Goal: Task Accomplishment & Management: Manage account settings

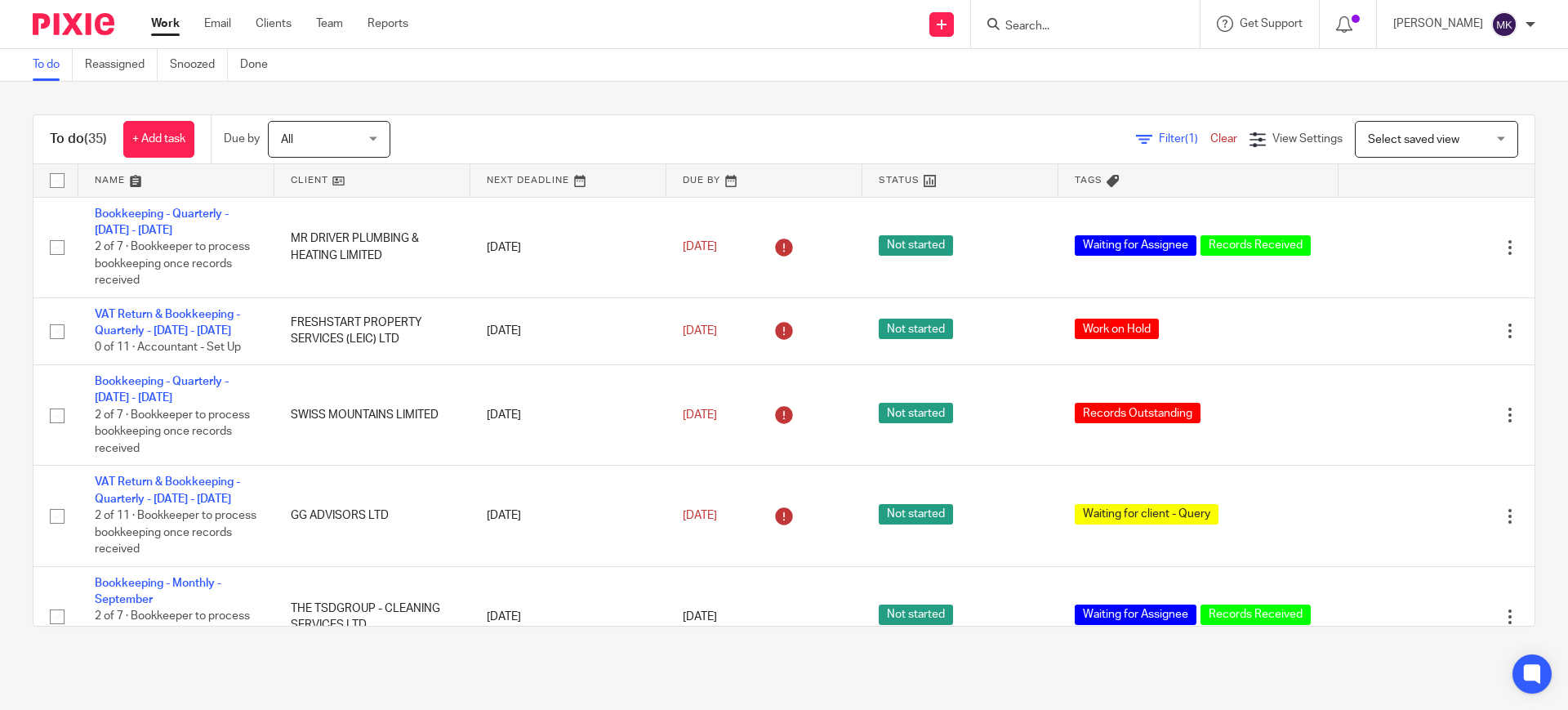
click at [1418, 146] on span "Select saved view" at bounding box center [1428, 139] width 119 height 34
click at [1159, 141] on span "Filter (1)" at bounding box center [1184, 139] width 51 height 12
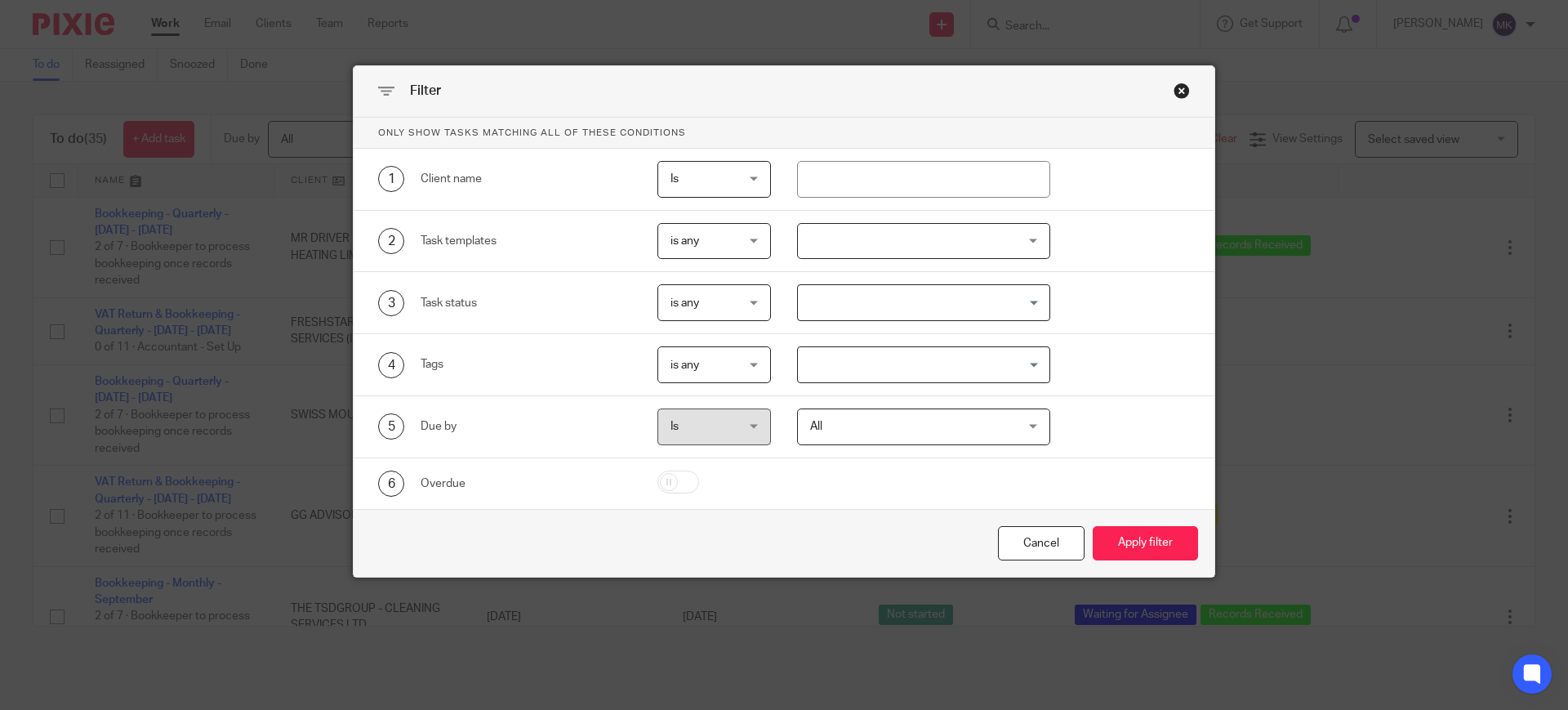
click at [888, 368] on input "Search for option" at bounding box center [920, 365] width 241 height 29
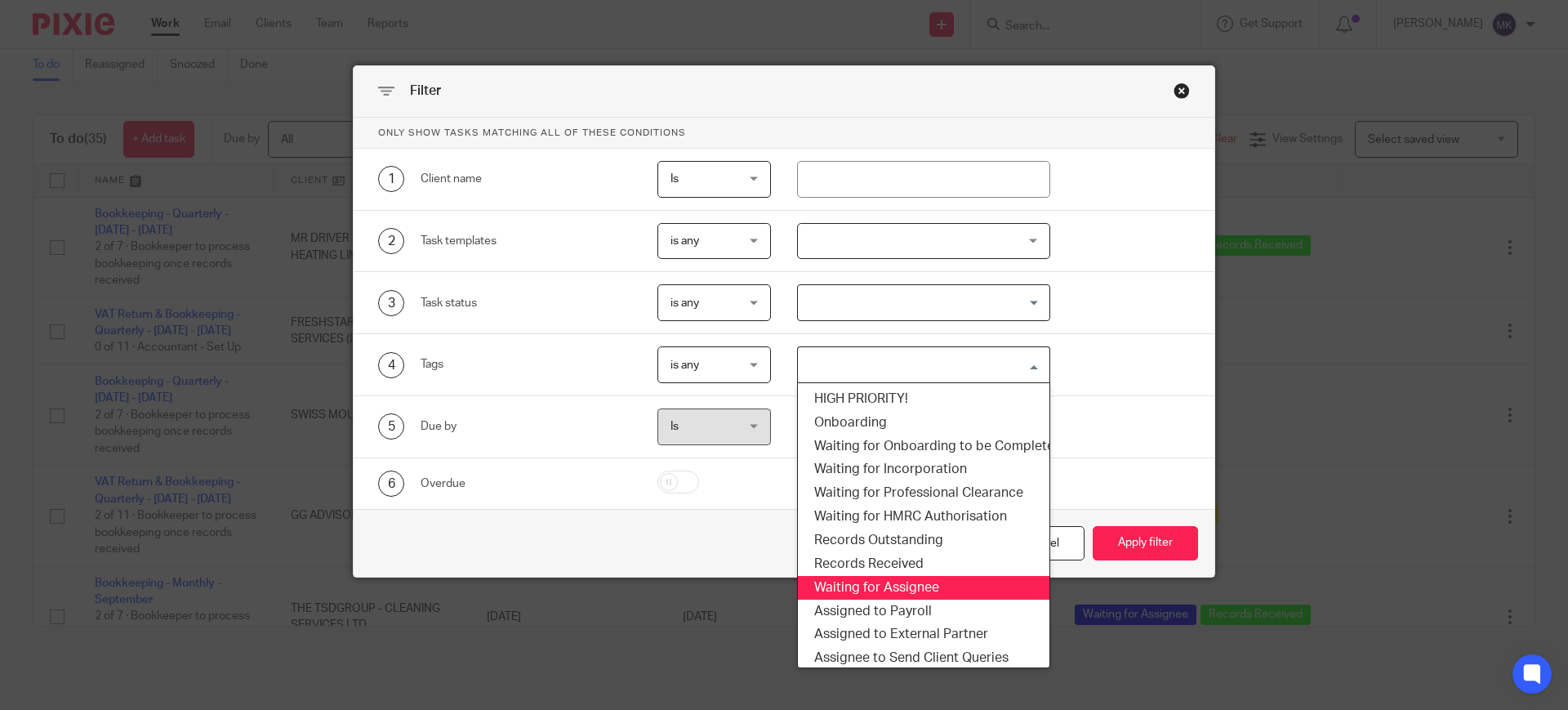
click at [903, 585] on li "Waiting for Assignee" at bounding box center [924, 588] width 252 height 24
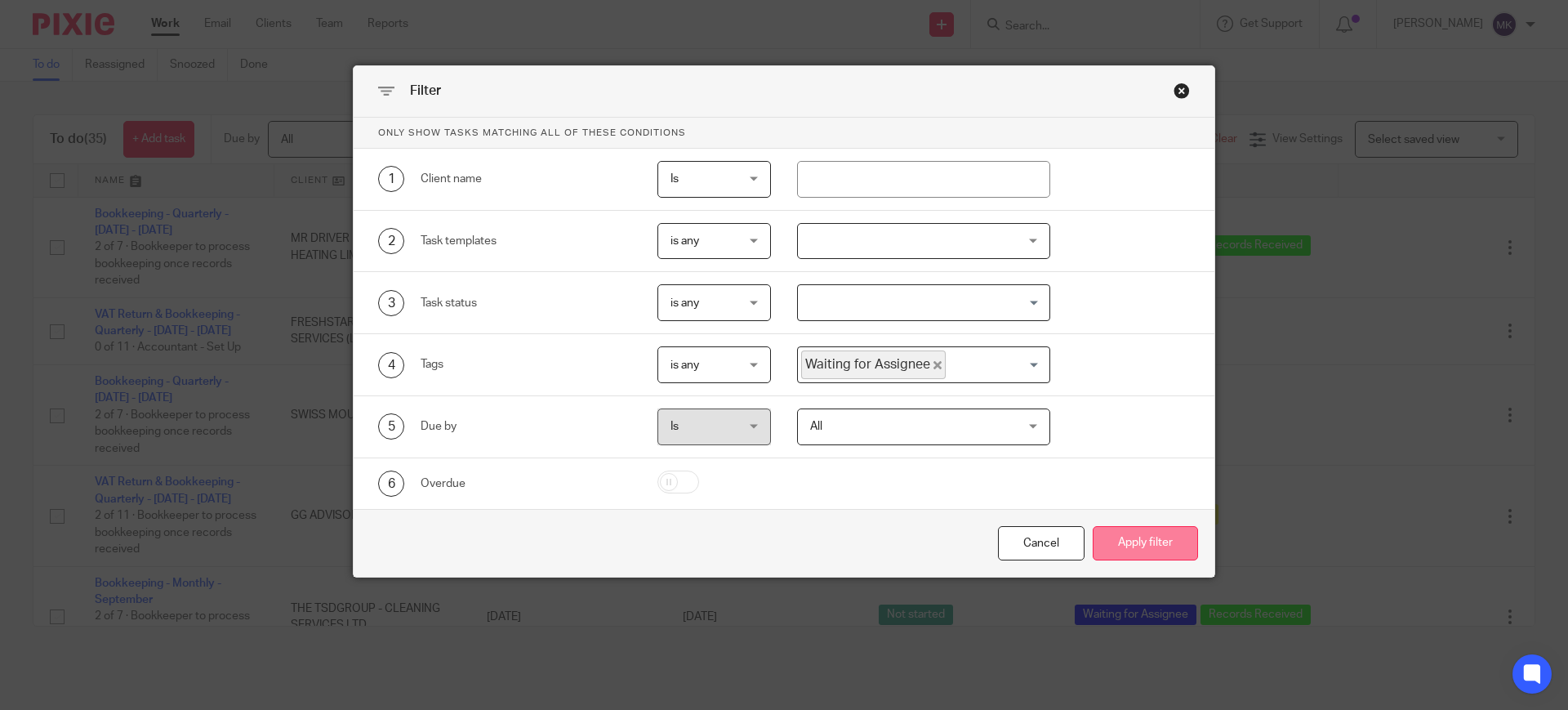
click at [1117, 552] on button "Apply filter" at bounding box center [1144, 543] width 105 height 35
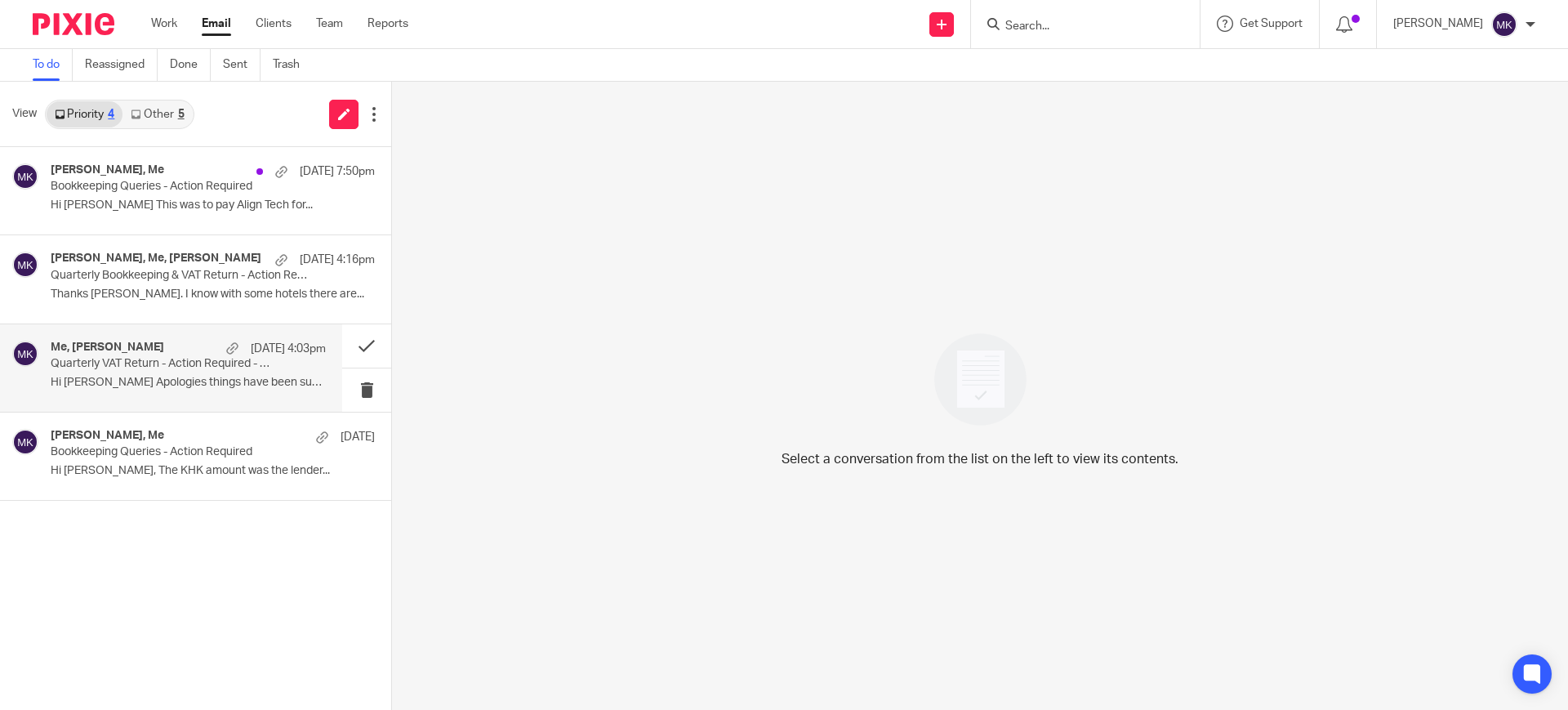
click at [215, 384] on p "Hi Moiz Apologies things have been super busy..." at bounding box center [187, 383] width 275 height 14
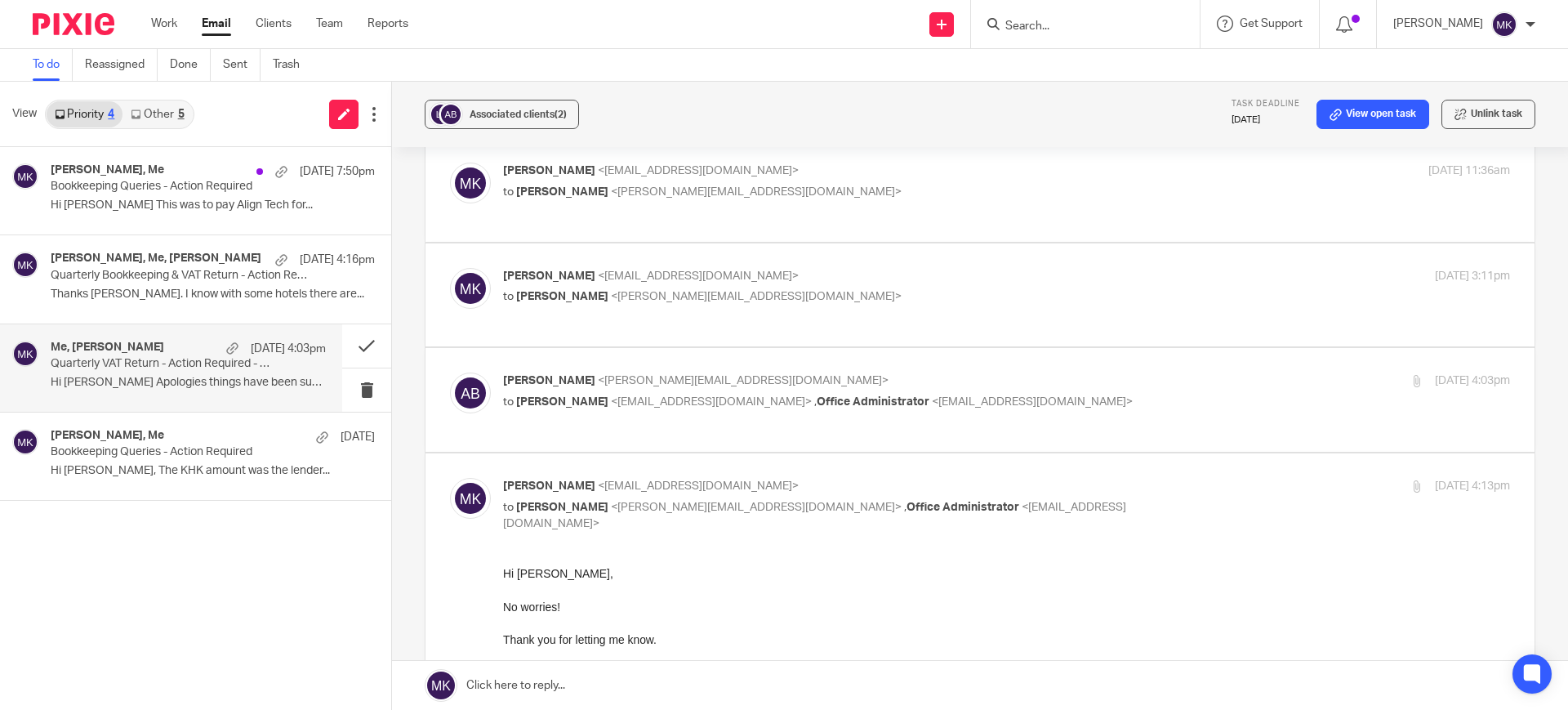
scroll to position [102, 0]
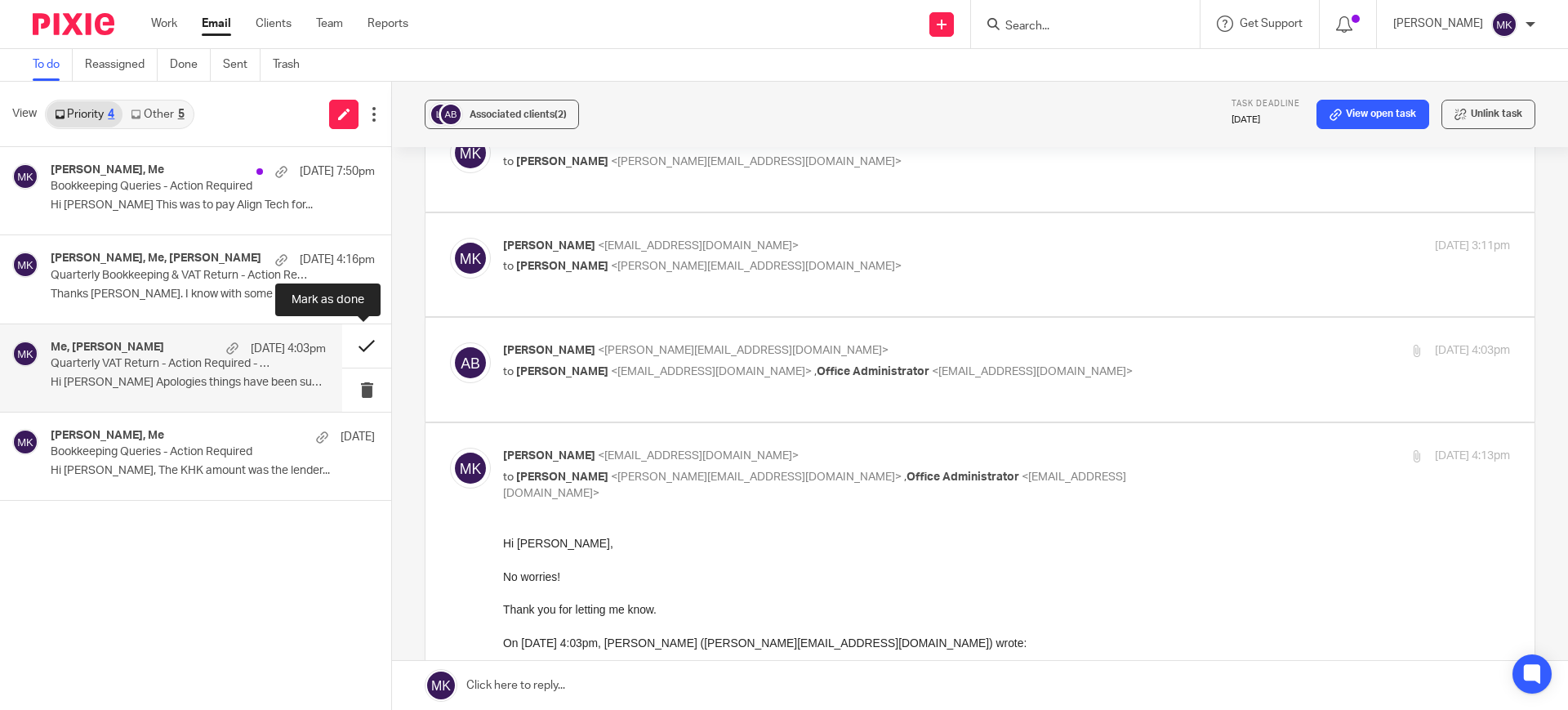
click at [381, 347] on button at bounding box center [367, 346] width 49 height 43
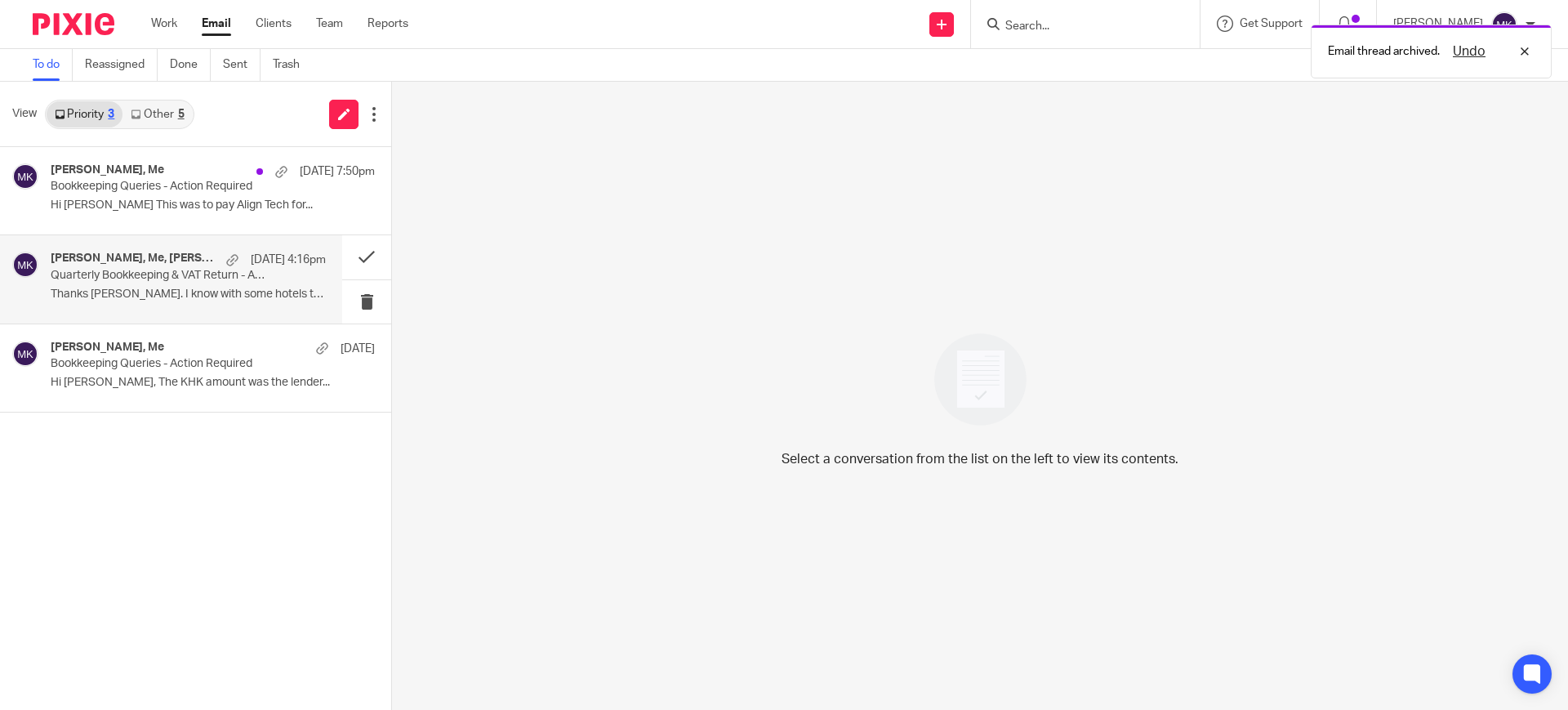
click at [195, 302] on div "Katrina Whike, Me, Ryan Whike 10 Oct 4:16pm Quarterly Bookkeeping & VAT Return …" at bounding box center [187, 278] width 275 height 55
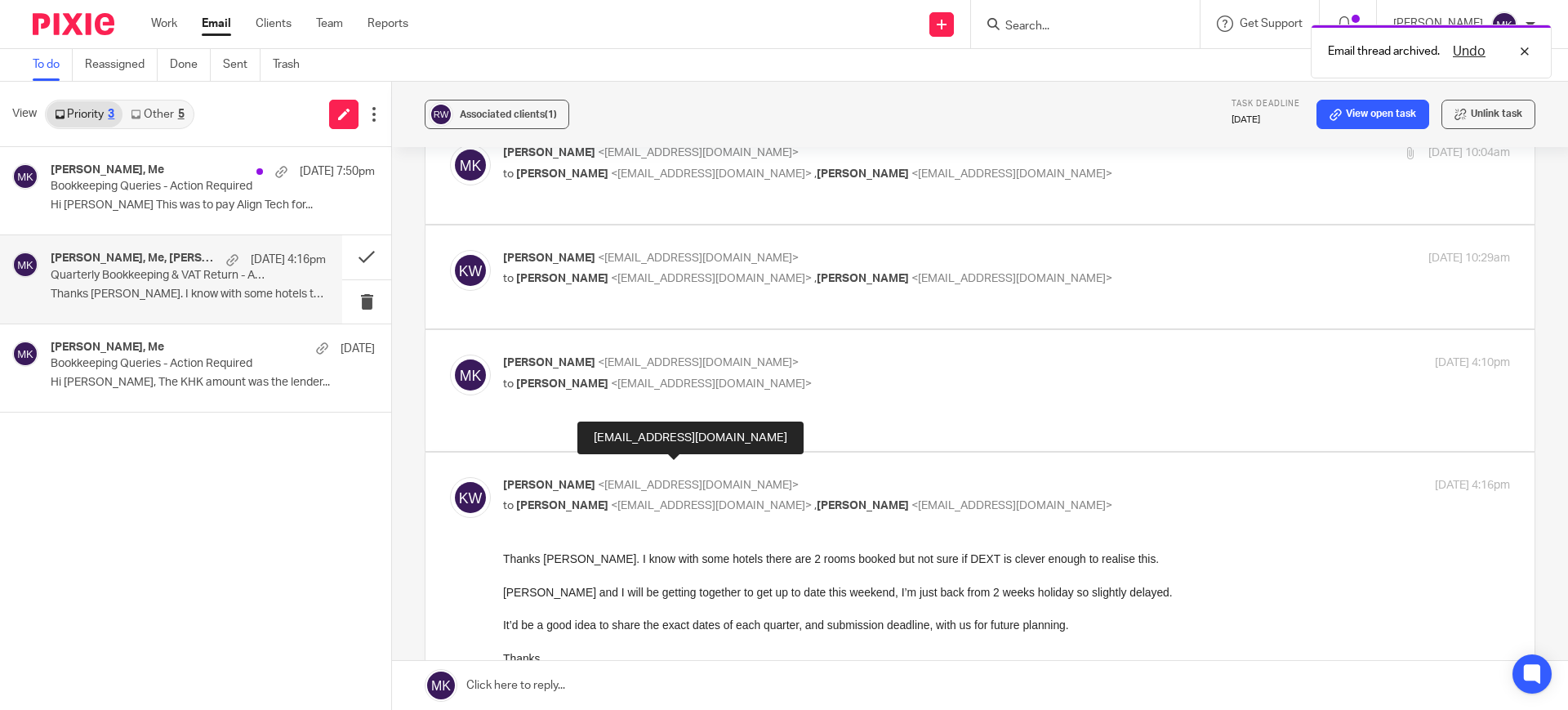
scroll to position [612, 0]
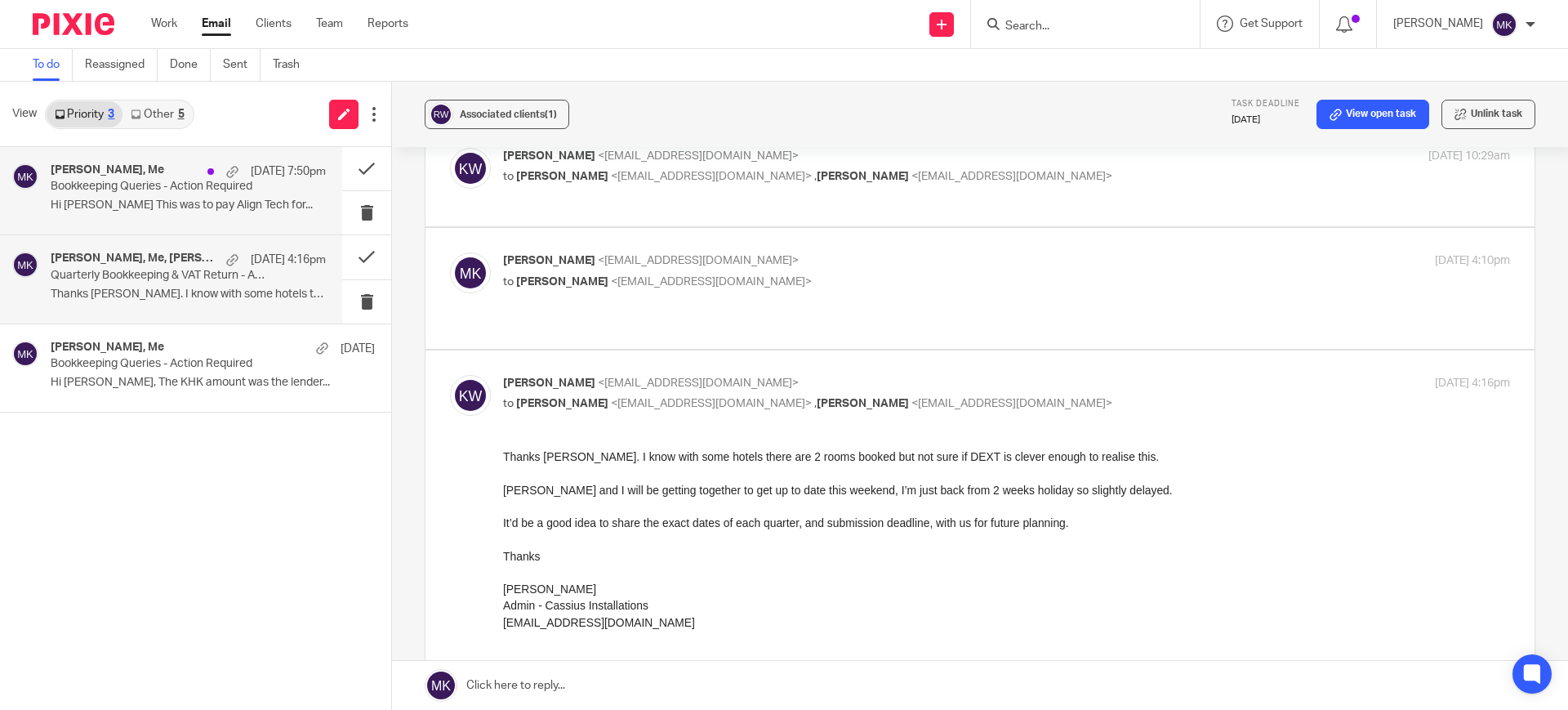
click at [265, 230] on div "Peter Crouse, Me 12 Oct 7:50pm Bookkeeping Queries - Action Required Hi Moiz Th…" at bounding box center [171, 191] width 342 height 87
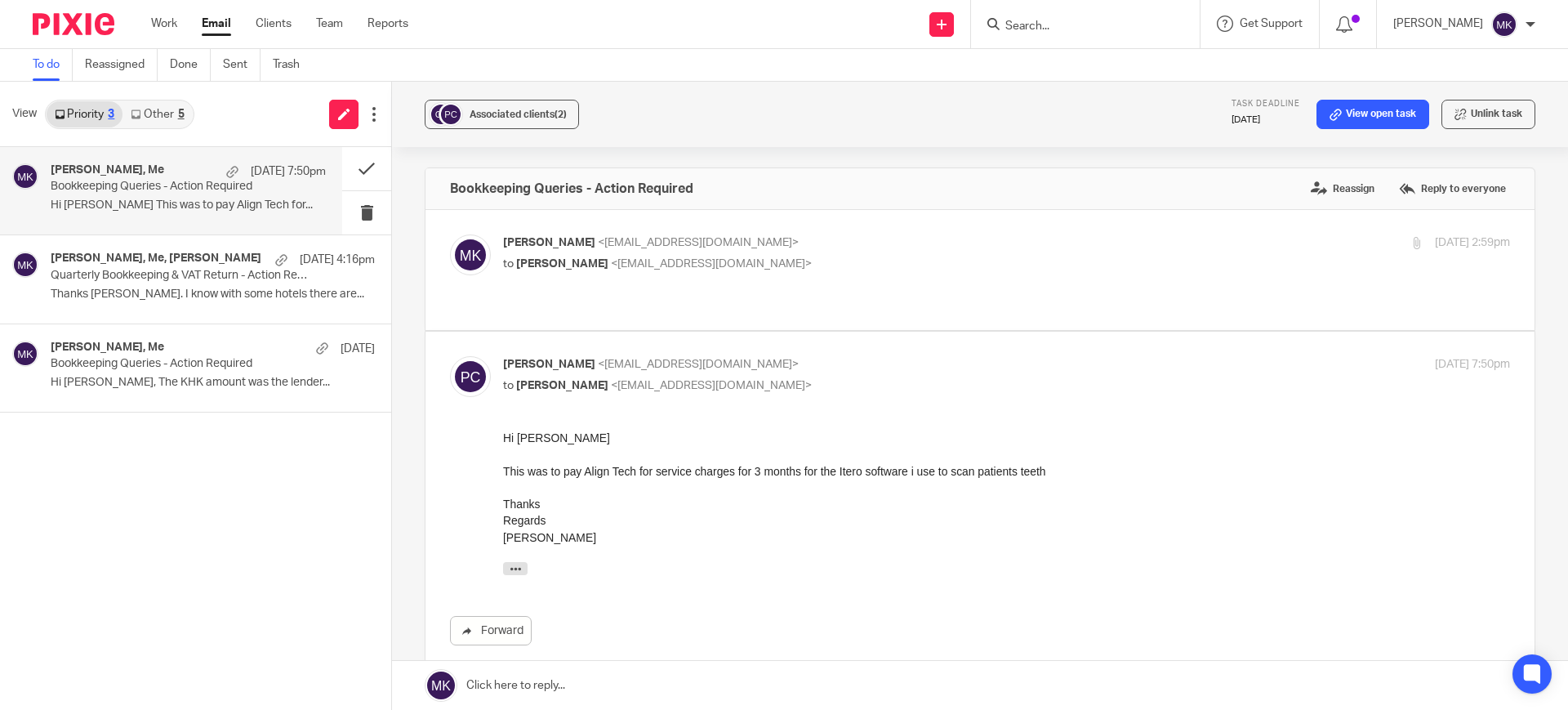
scroll to position [0, 0]
click at [826, 257] on p "to Pieter Crouse <petercrouse9@gmail.com>" at bounding box center [838, 264] width 671 height 17
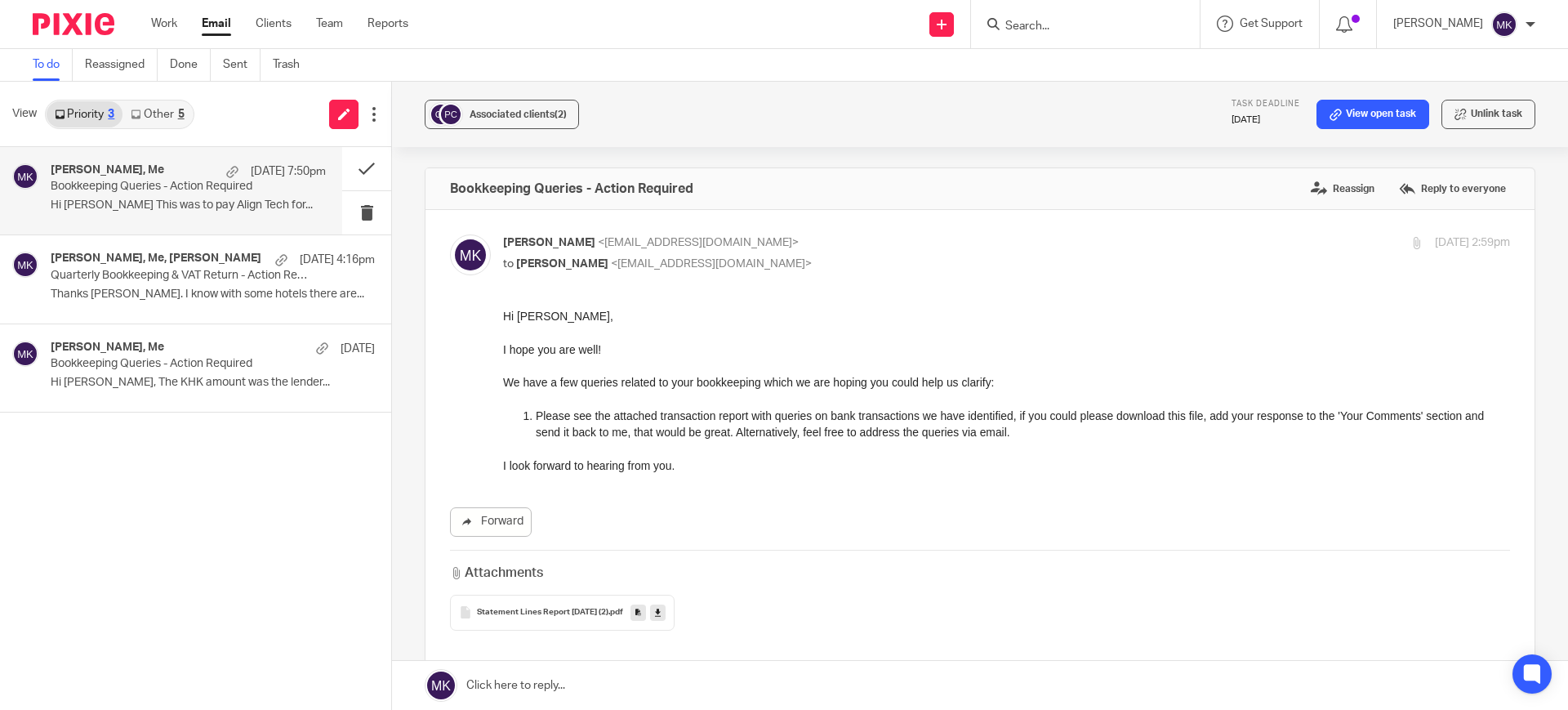
click at [826, 257] on p "to Pieter Crouse <petercrouse9@gmail.com>" at bounding box center [838, 264] width 671 height 17
checkbox input "false"
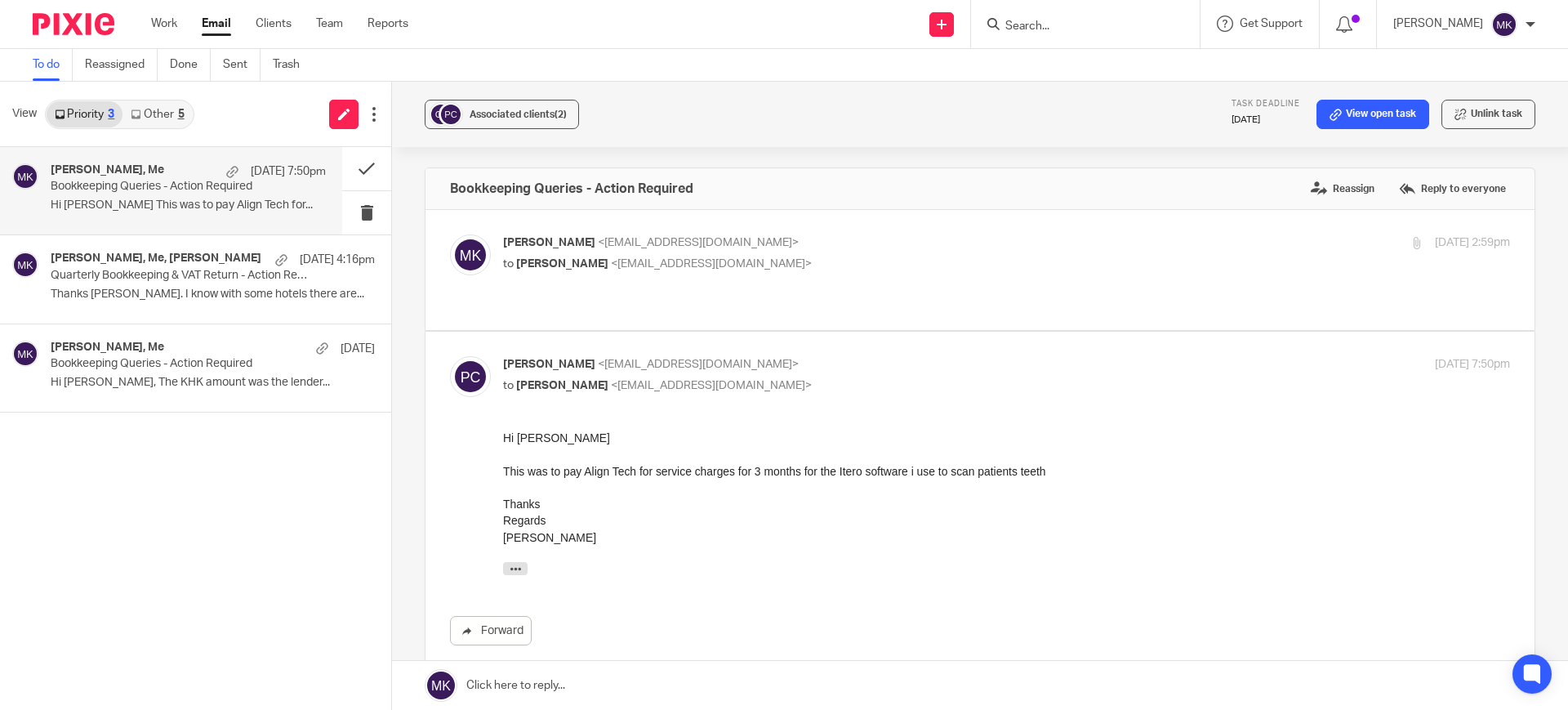
click at [154, 119] on link "Other 5" at bounding box center [157, 114] width 70 height 26
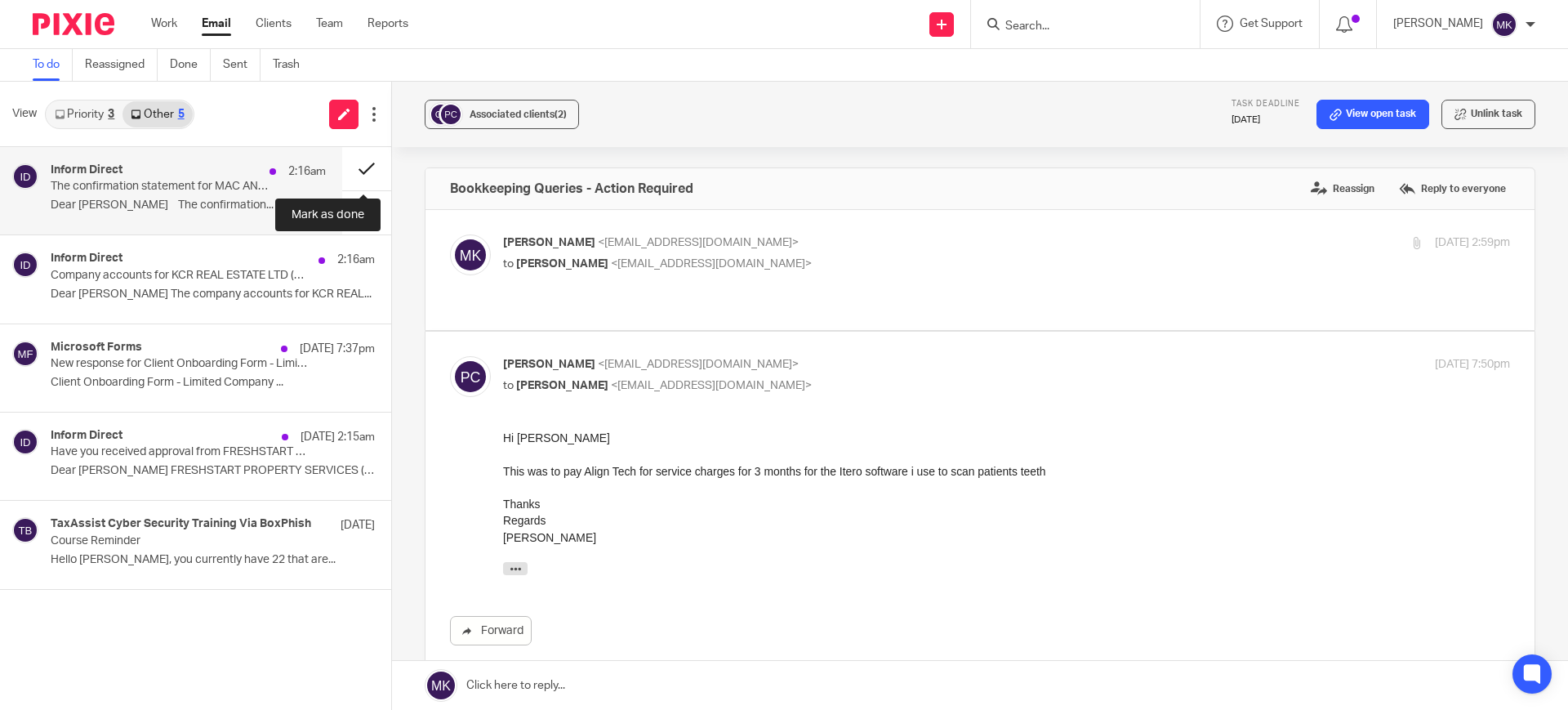
click at [350, 182] on button at bounding box center [367, 168] width 49 height 43
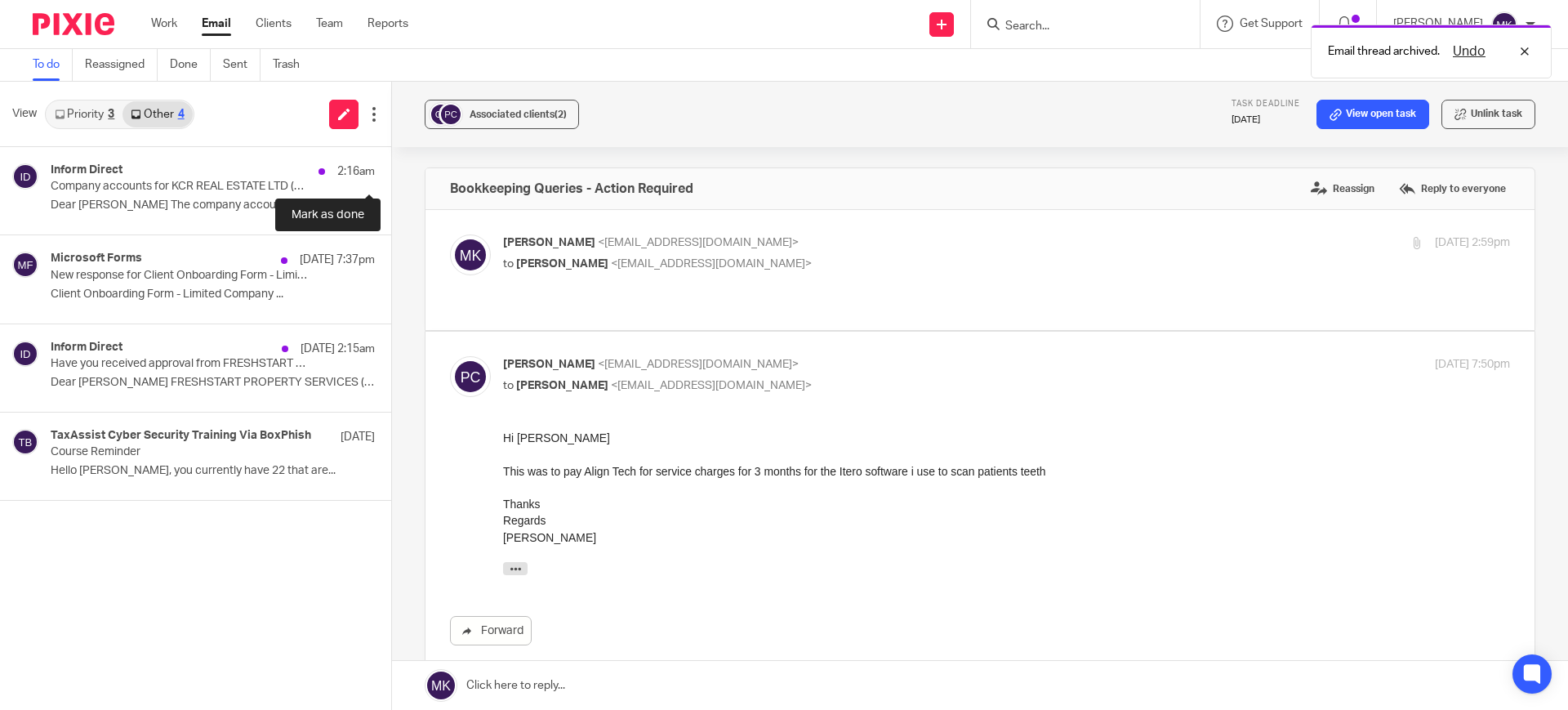
click at [391, 182] on button at bounding box center [398, 168] width 13 height 43
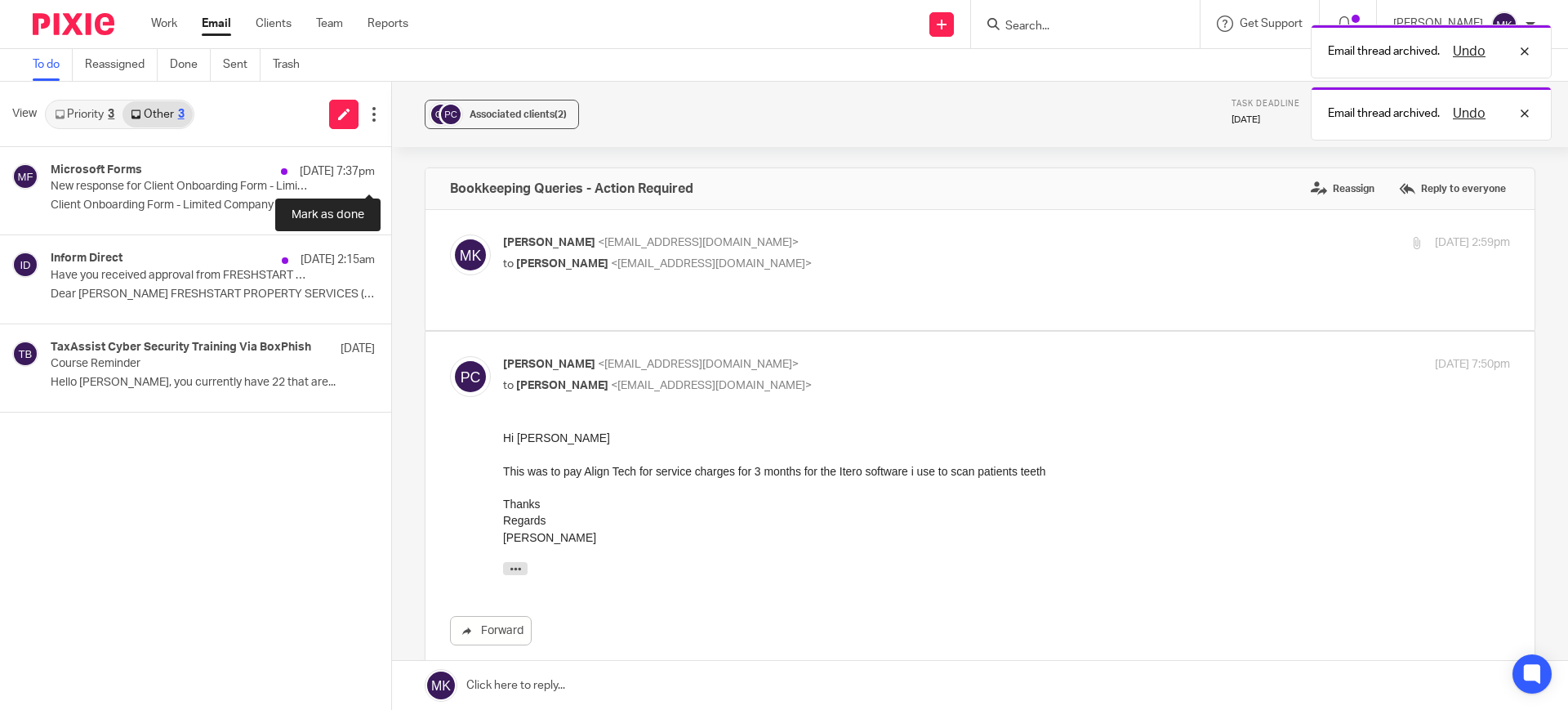
click at [391, 182] on button at bounding box center [398, 168] width 13 height 43
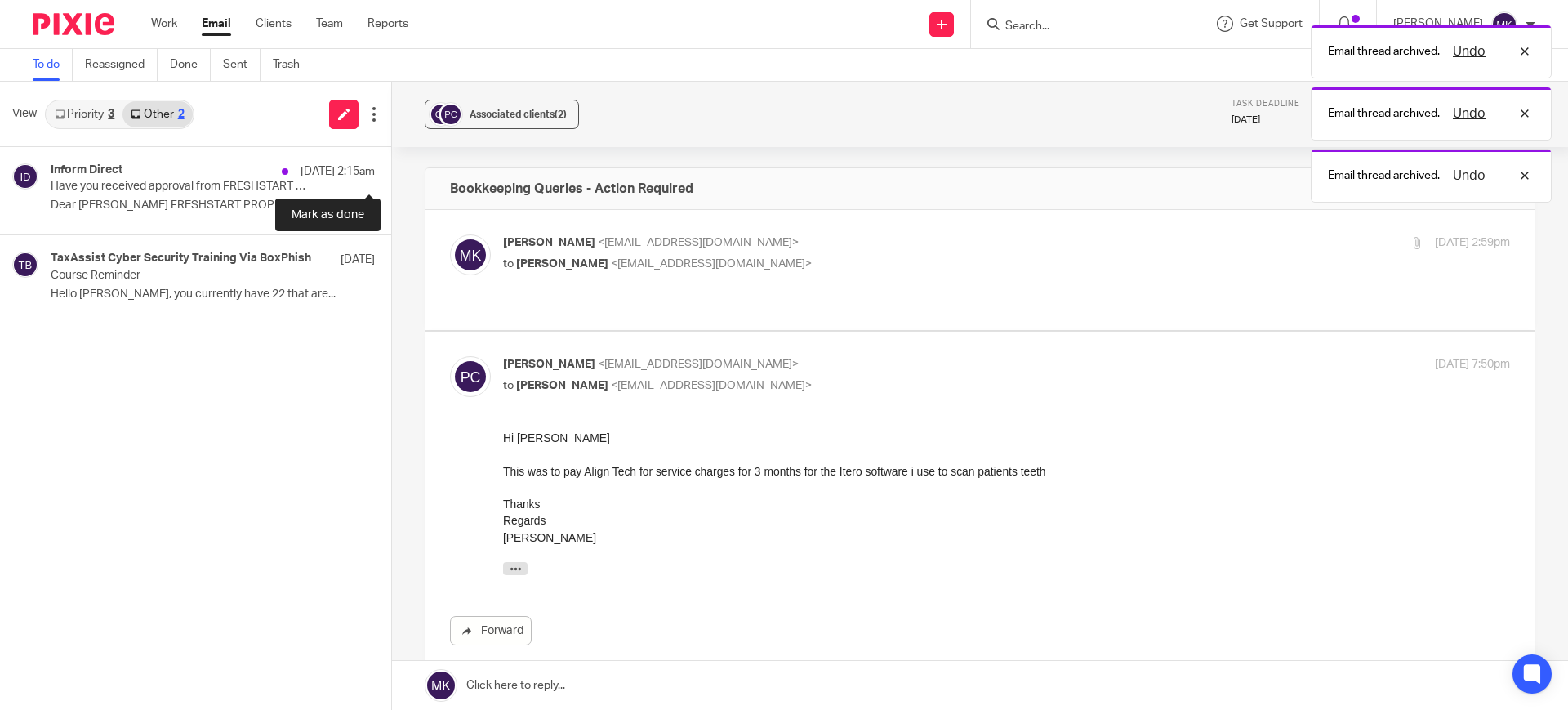
click at [391, 182] on button at bounding box center [398, 168] width 13 height 43
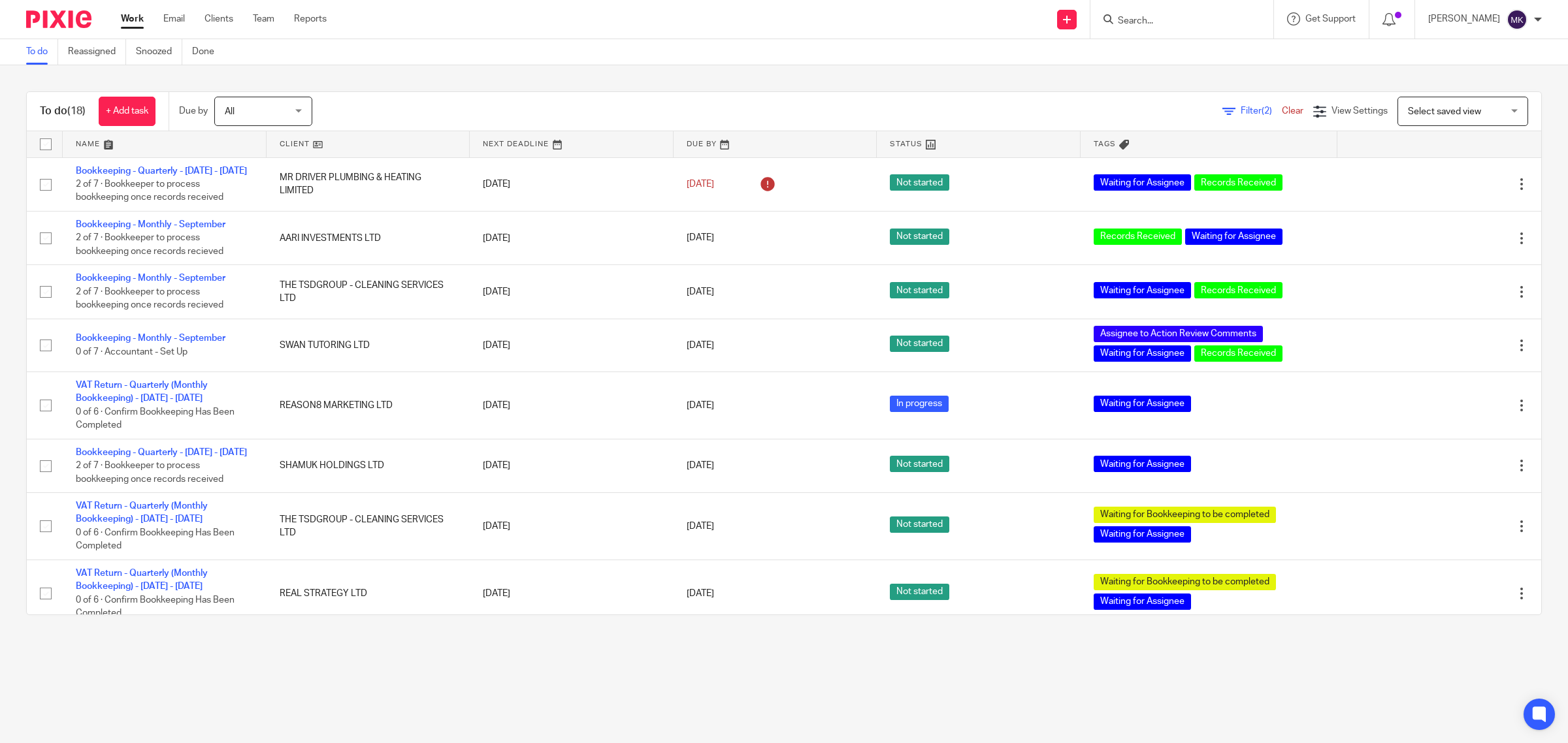
click at [896, 76] on div "To do (18) + Add task Due by All All Today Tomorrow This week Next week This mo…" at bounding box center [784, 353] width 1568 height 576
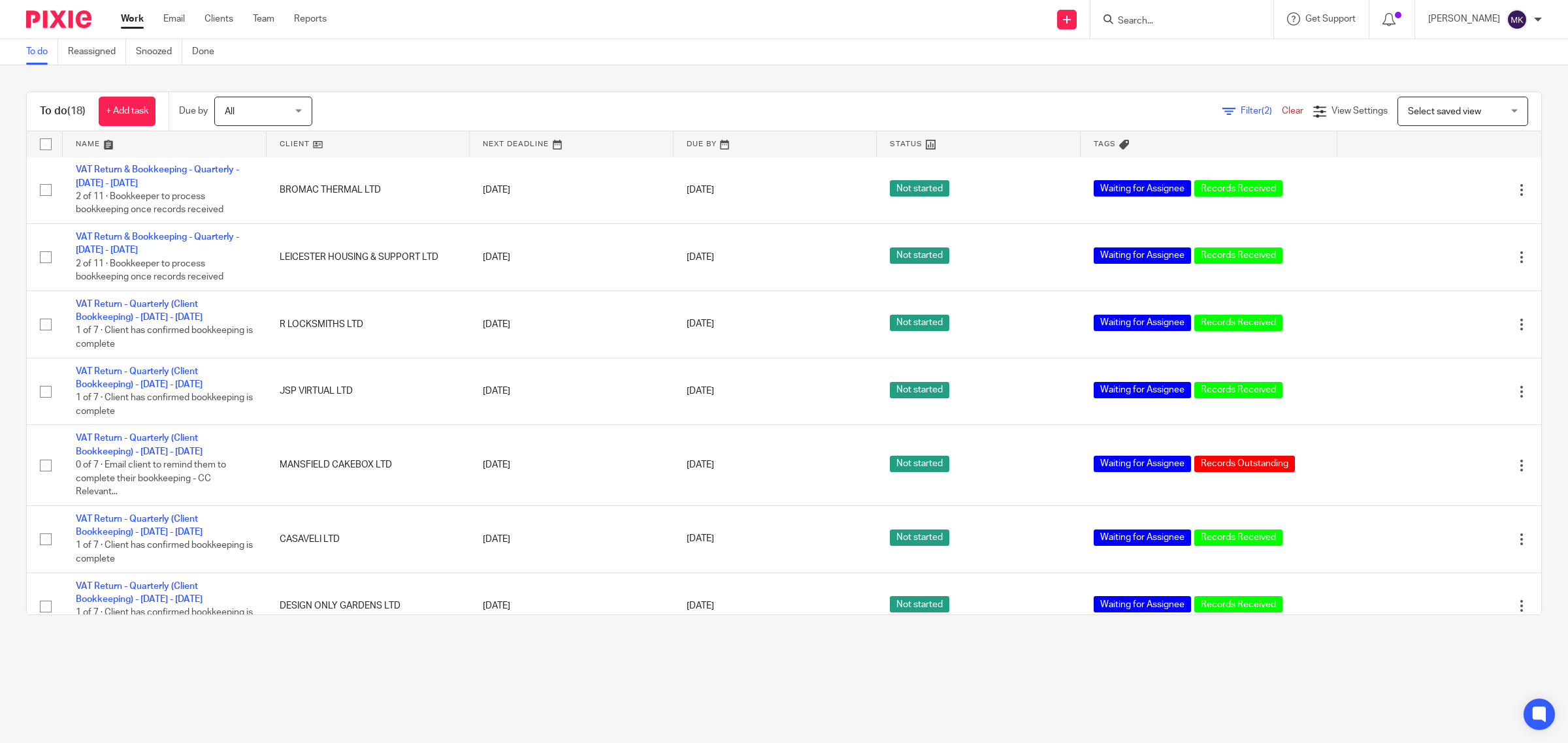
scroll to position [707, 0]
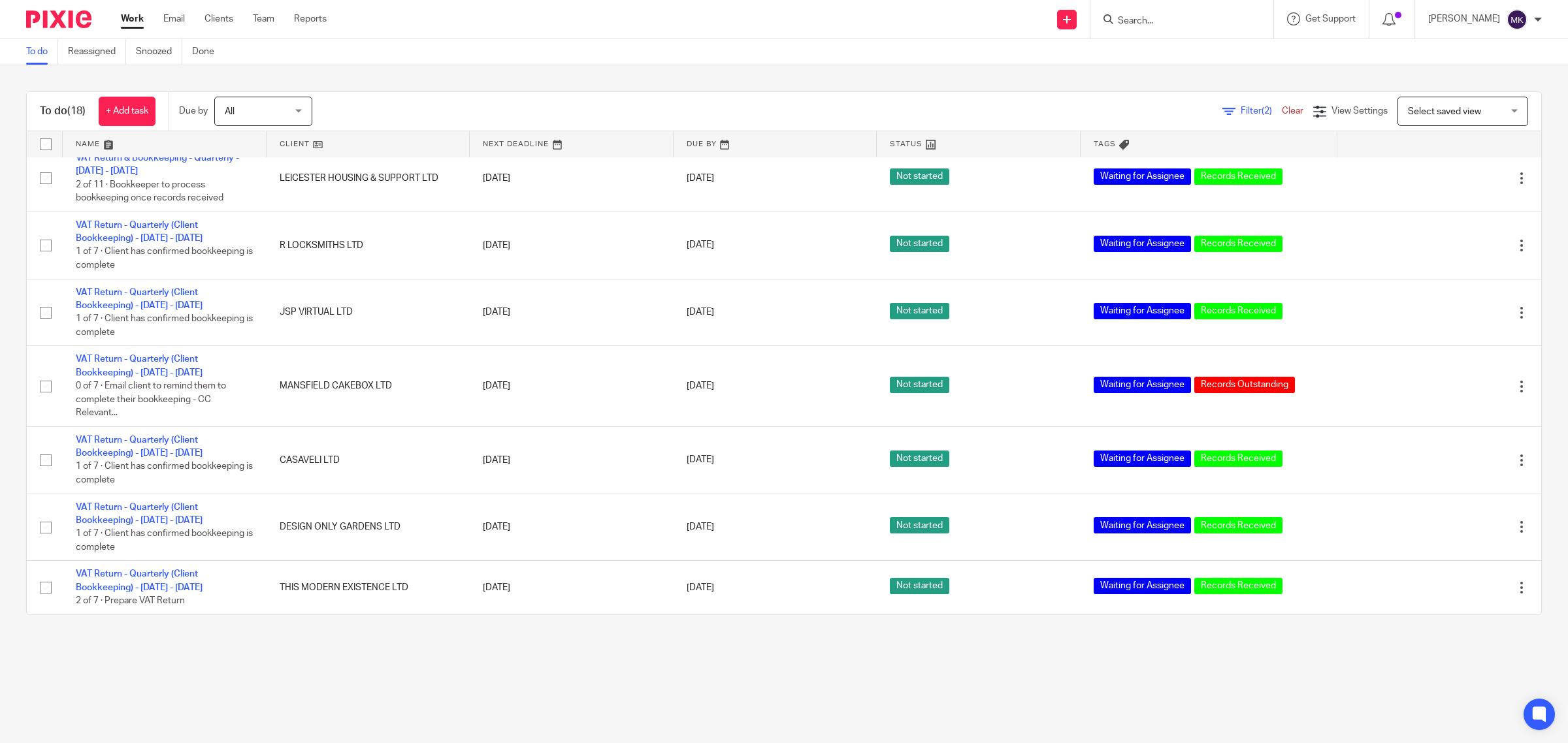
drag, startPoint x: 129, startPoint y: 23, endPoint x: 151, endPoint y: 2, distance: 30.4
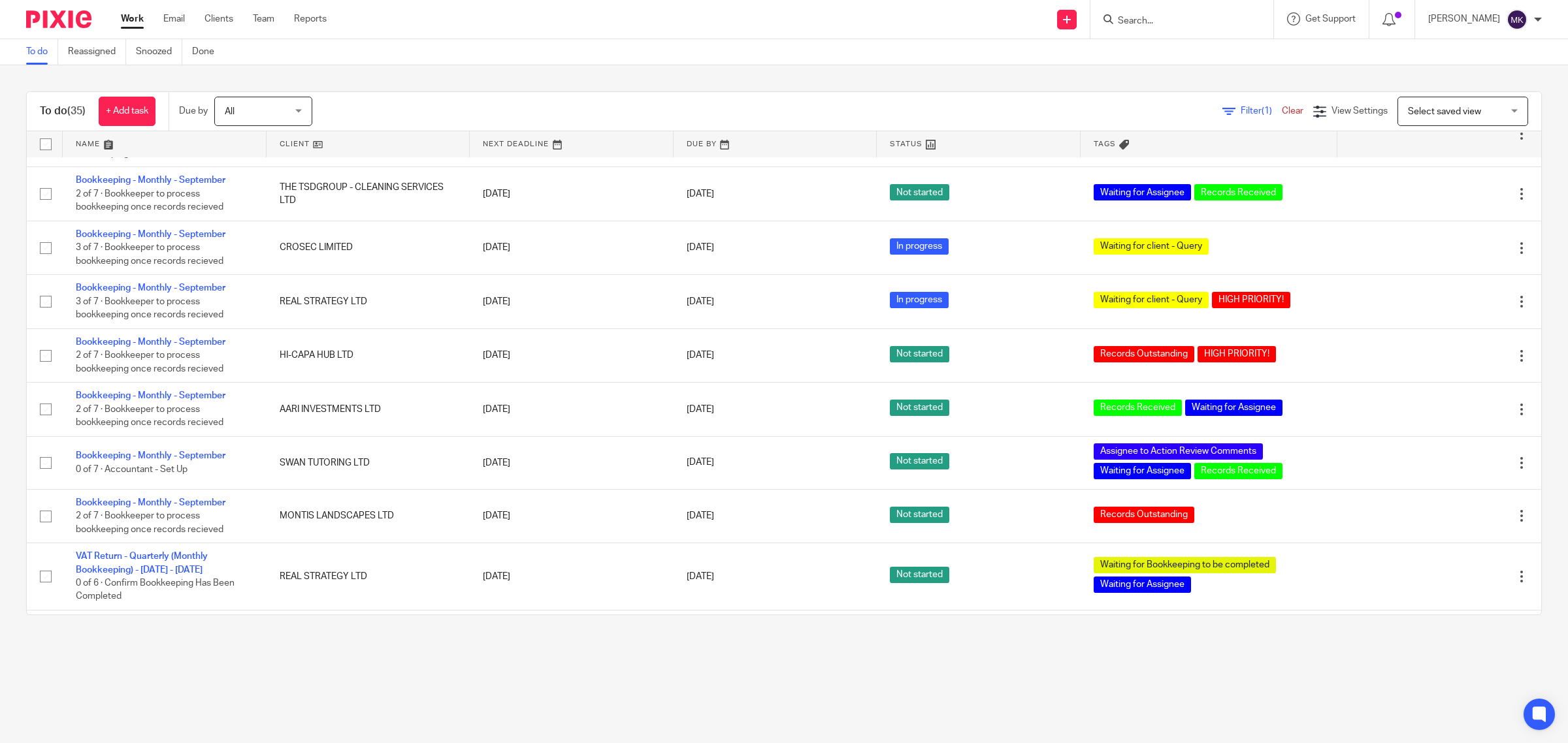
scroll to position [245, 0]
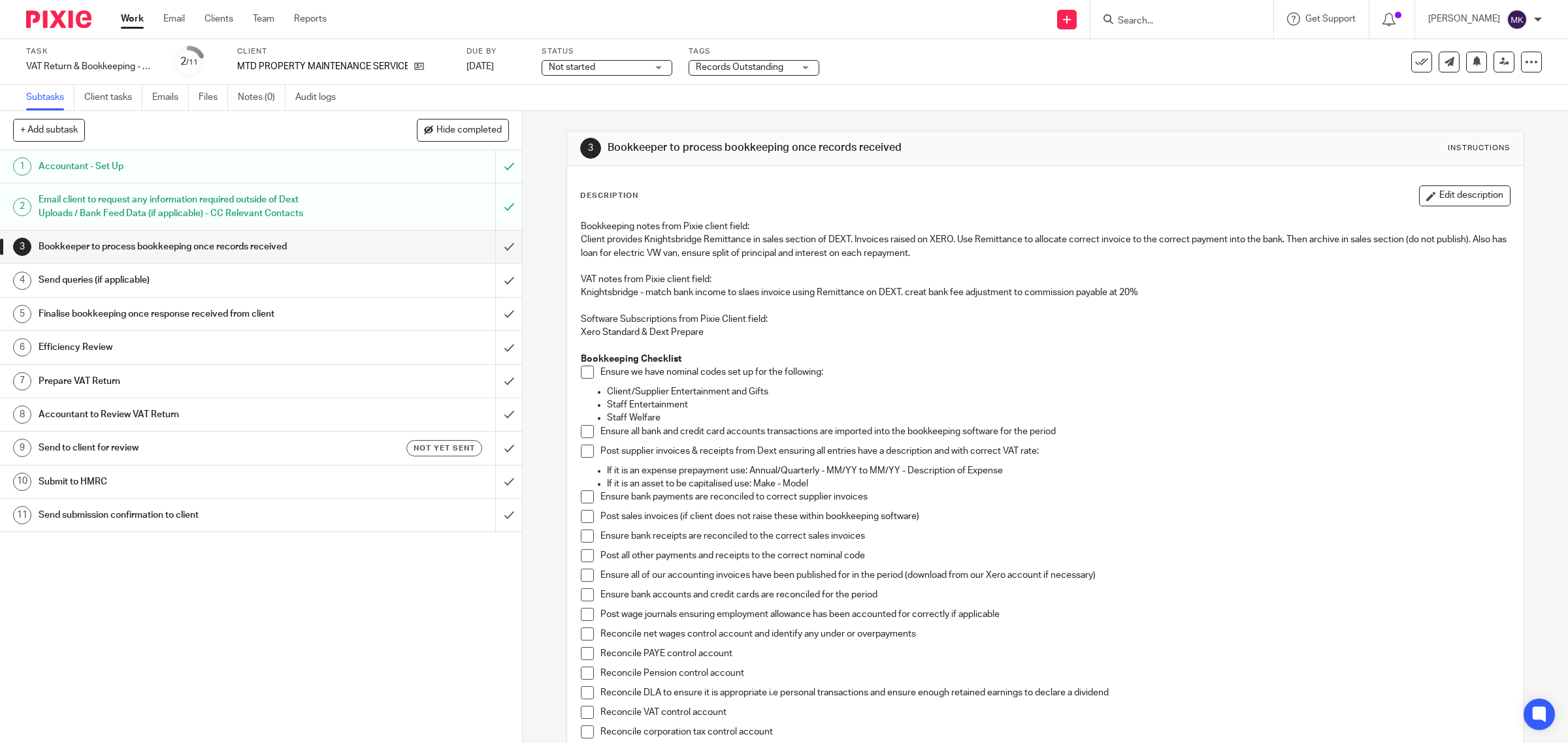
click at [144, 18] on link "Work" at bounding box center [133, 18] width 23 height 13
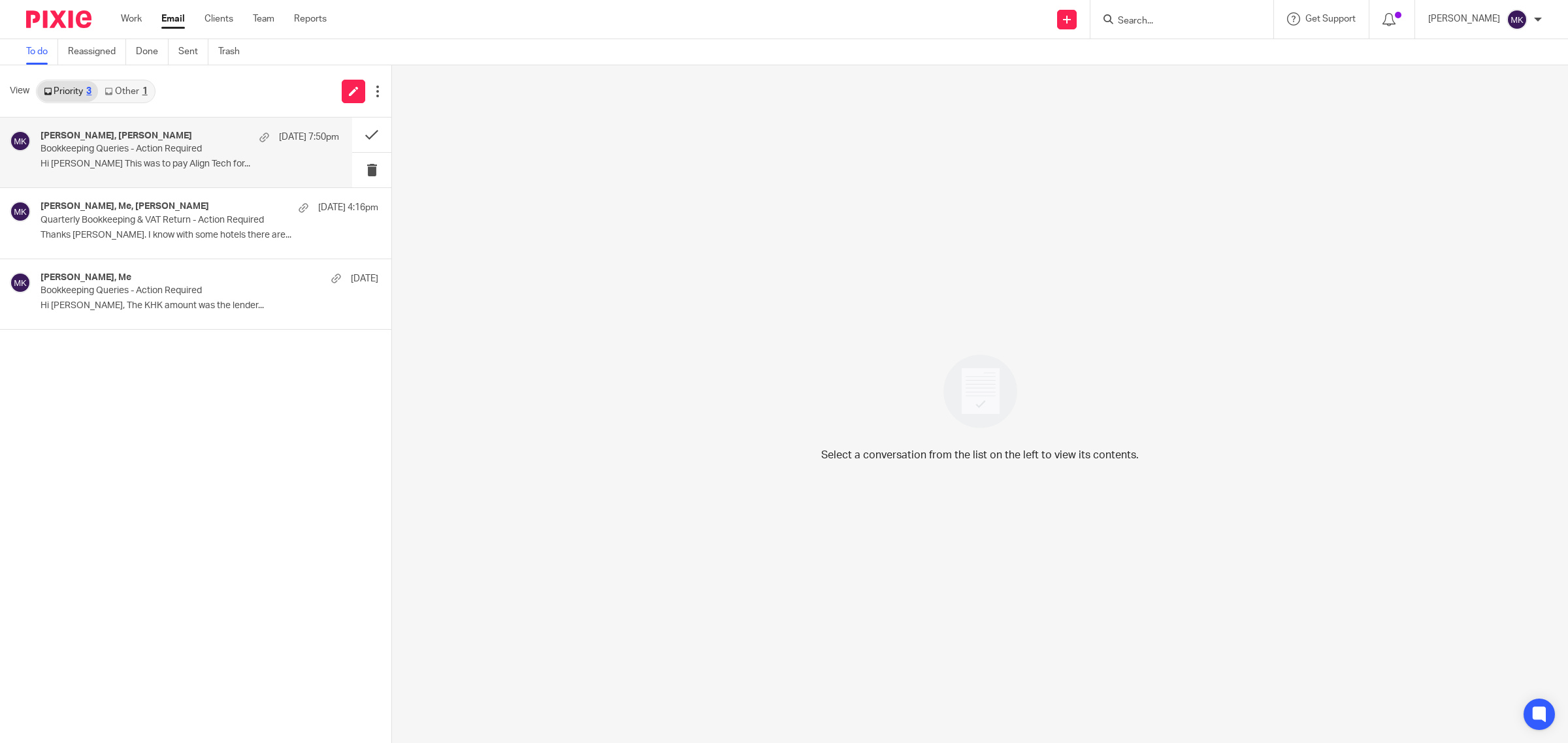
click at [128, 159] on p "Hi [PERSON_NAME] This was to pay Align Tech for..." at bounding box center [190, 164] width 299 height 11
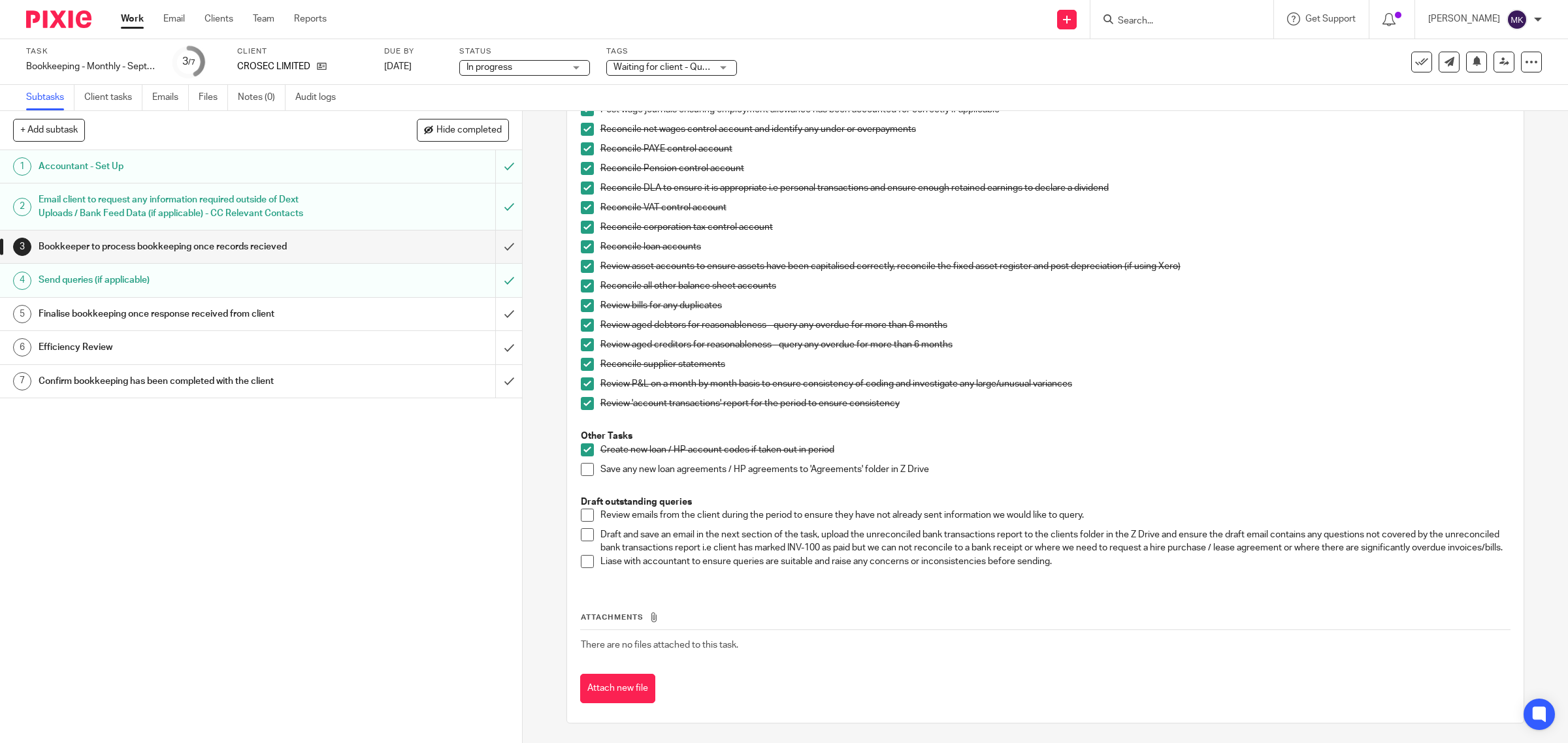
scroll to position [505, 0]
click at [583, 509] on span at bounding box center [587, 515] width 13 height 13
click at [586, 529] on span at bounding box center [587, 535] width 13 height 13
click at [581, 559] on span at bounding box center [587, 561] width 13 height 13
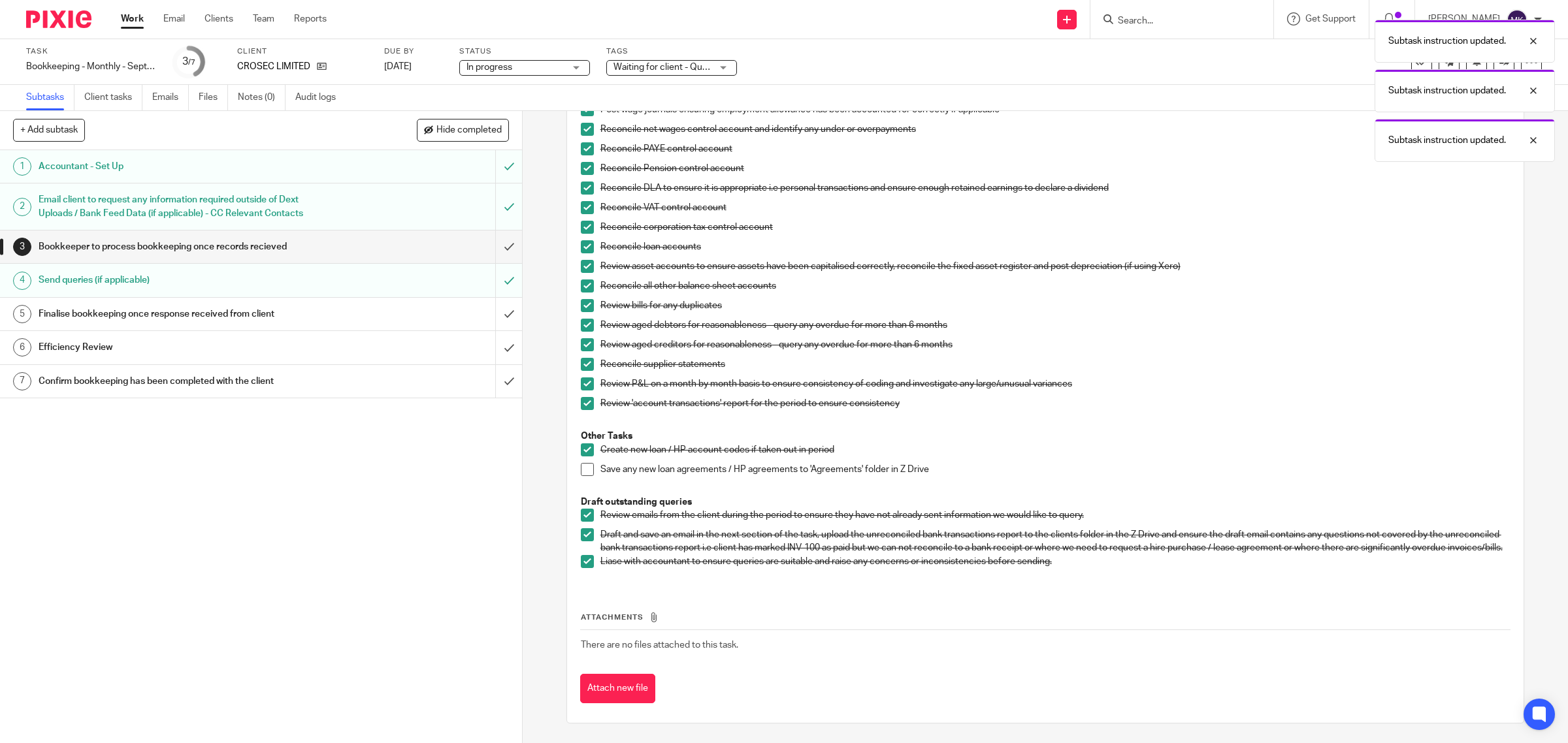
click at [651, 67] on span "Waiting for client - Query" at bounding box center [664, 67] width 102 height 9
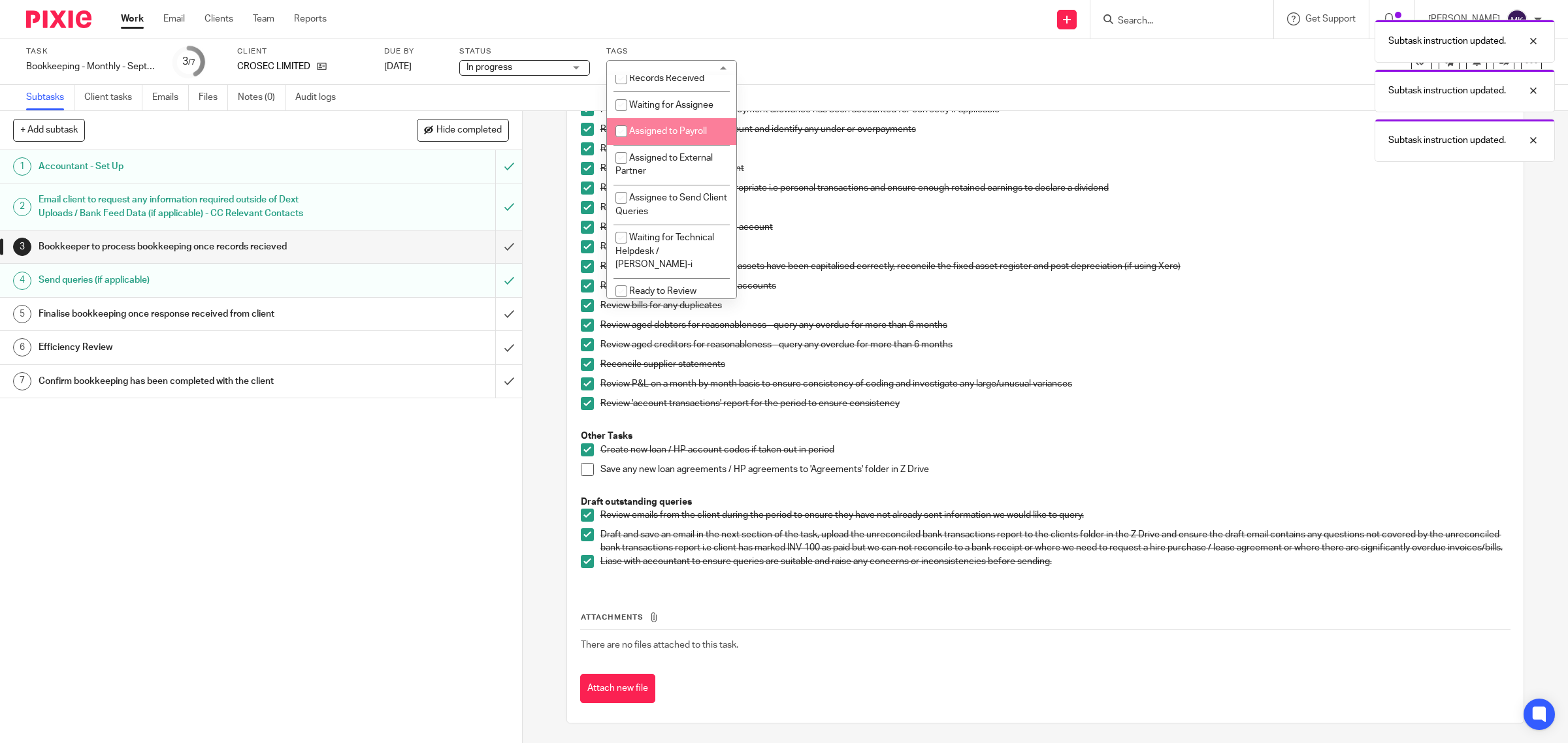
scroll to position [245, 0]
click at [688, 123] on li "Waiting for Assignee" at bounding box center [671, 110] width 129 height 27
checkbox input "true"
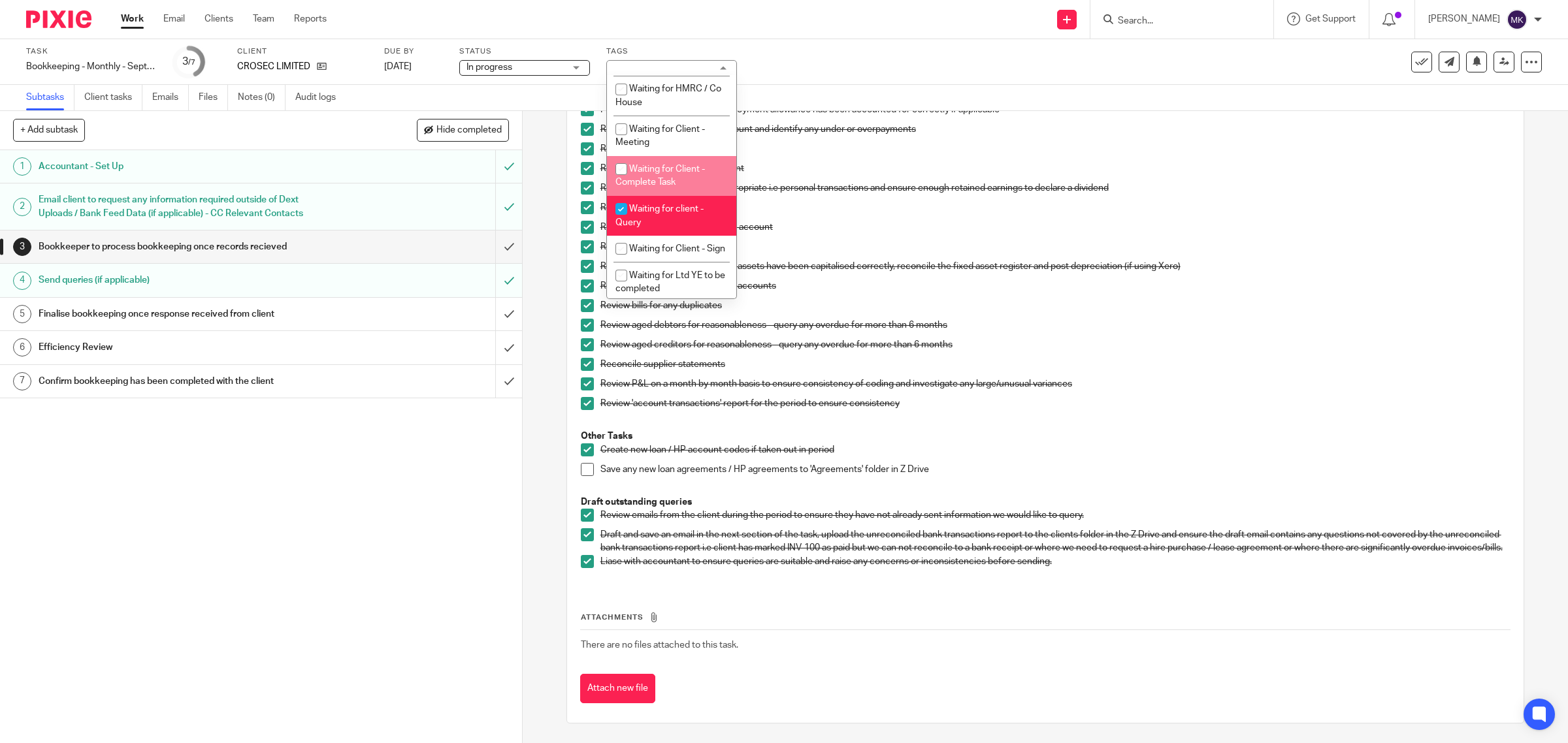
scroll to position [653, 0]
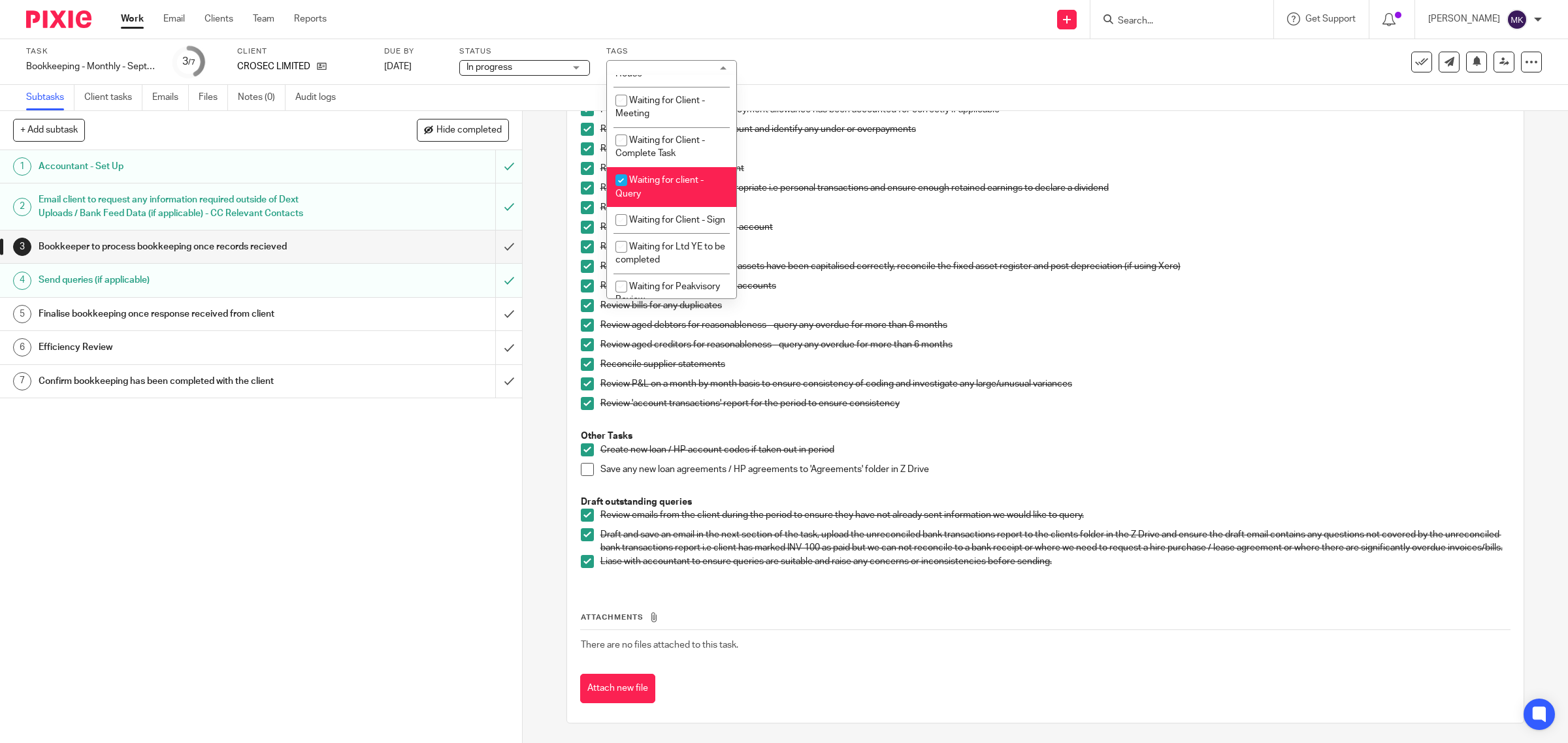
click at [664, 207] on li "Waiting for client - Query" at bounding box center [671, 187] width 129 height 40
checkbox input "false"
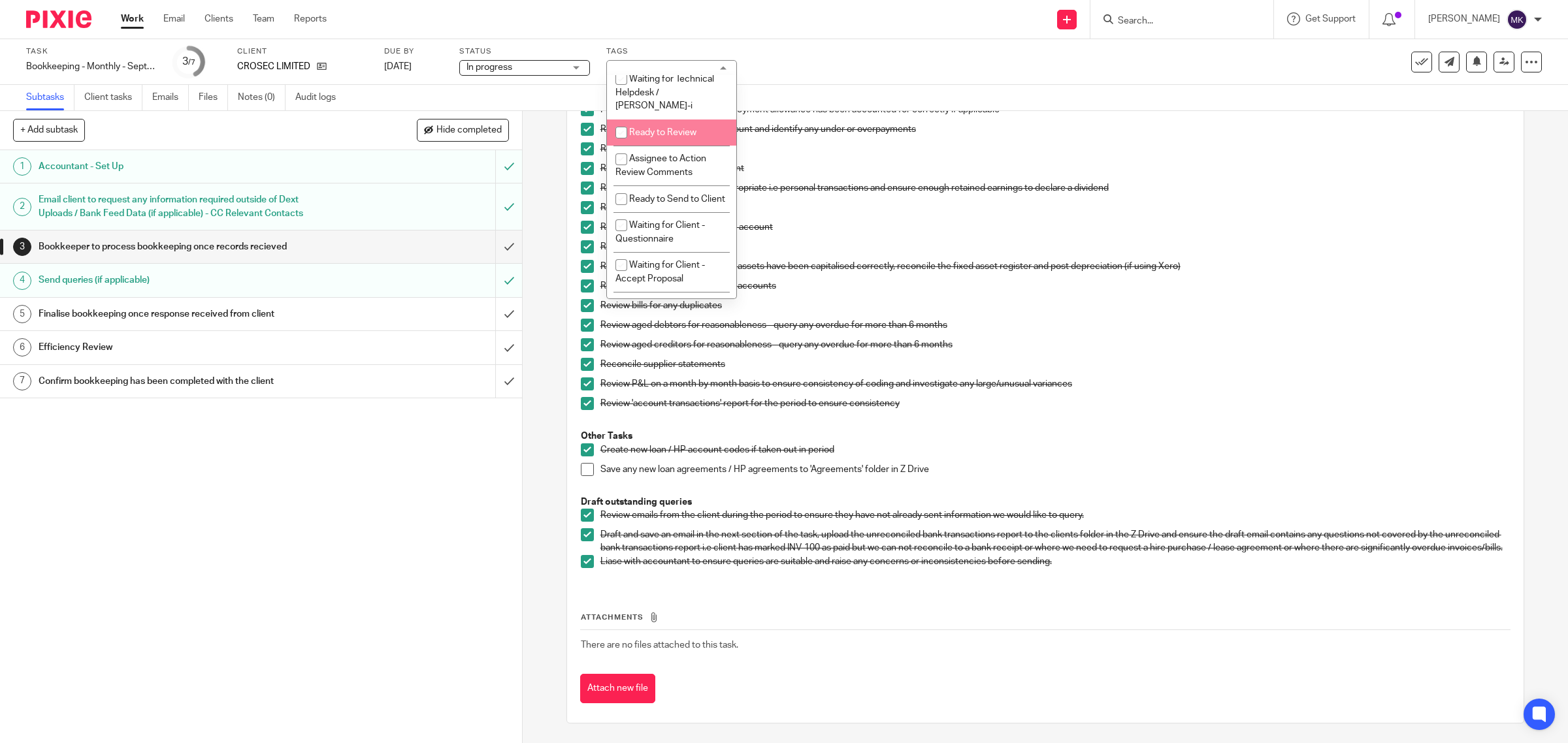
click at [687, 147] on li "Ready to Review" at bounding box center [671, 133] width 129 height 27
checkbox input "true"
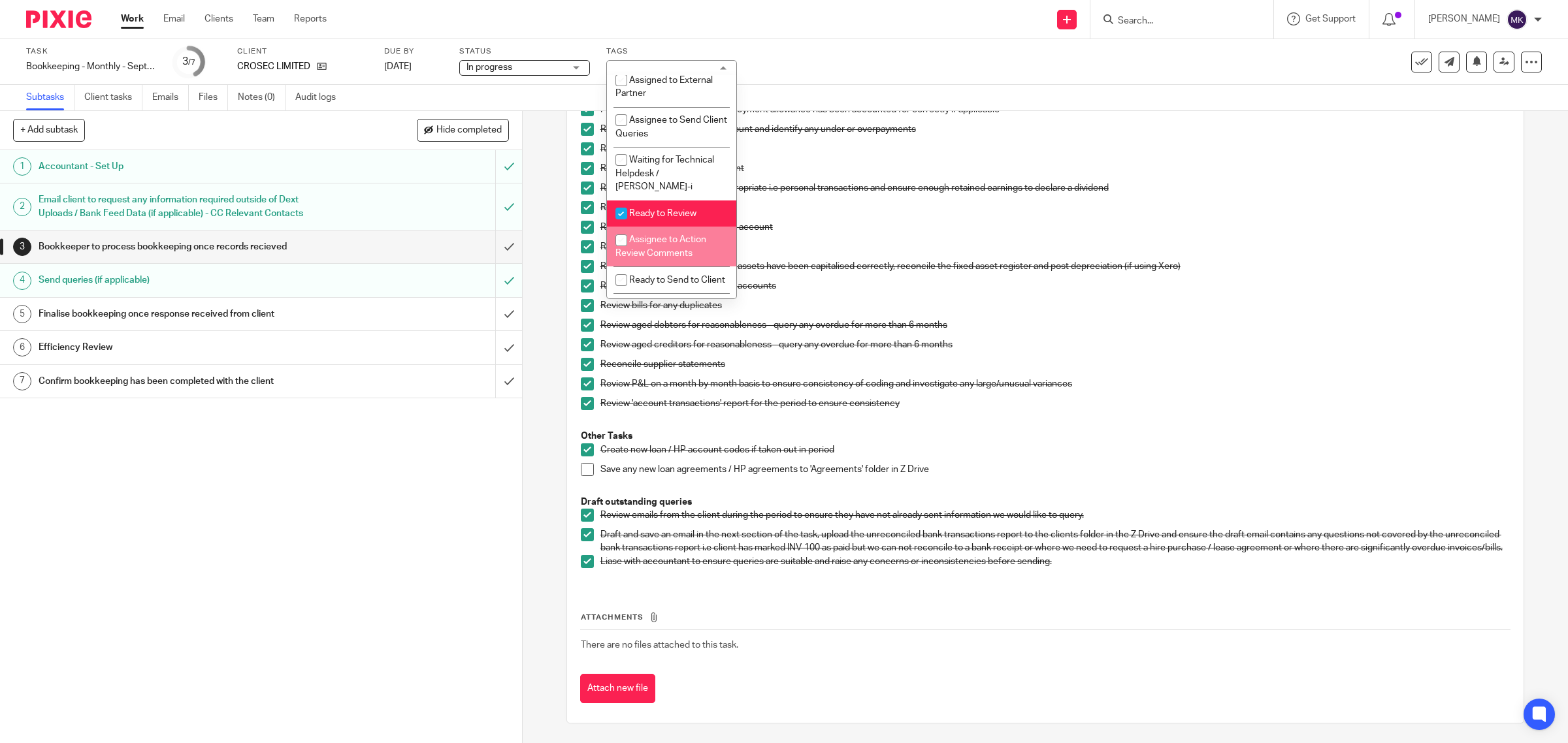
scroll to position [327, 0]
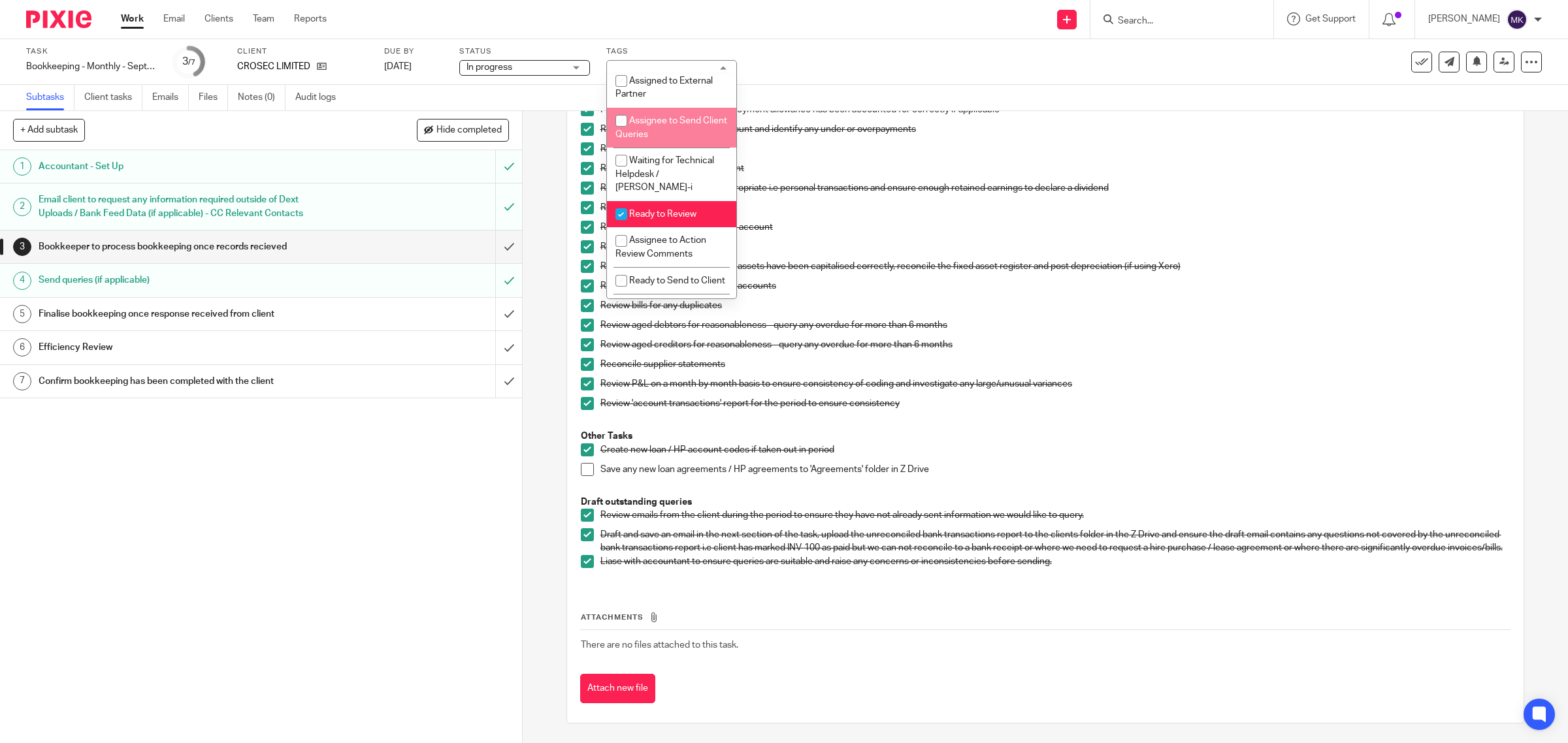
click at [868, 34] on div "Send new email Create task Add client Request signature Get Support Contact Sup…" at bounding box center [957, 19] width 1222 height 38
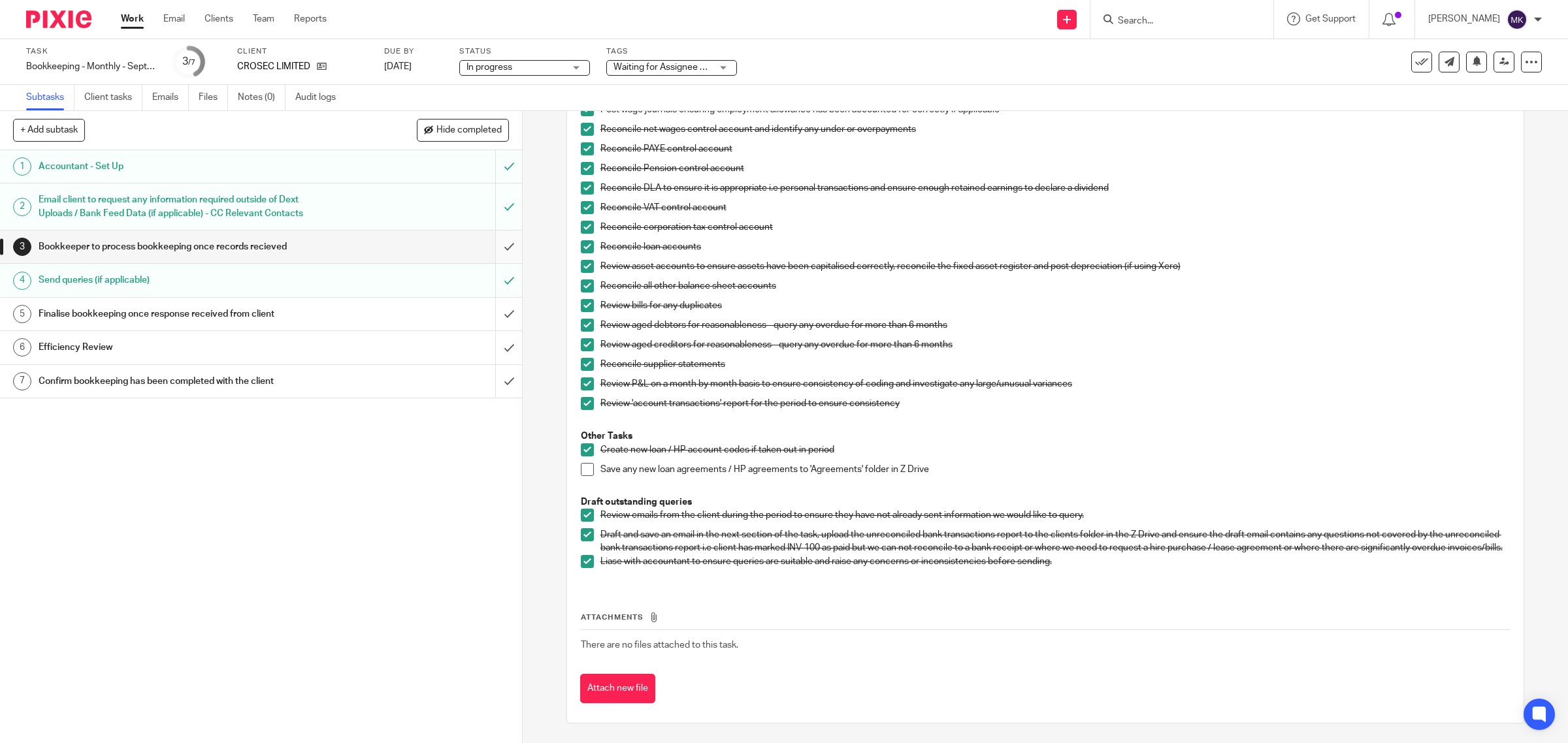
click at [493, 249] on input "submit" at bounding box center [261, 247] width 522 height 33
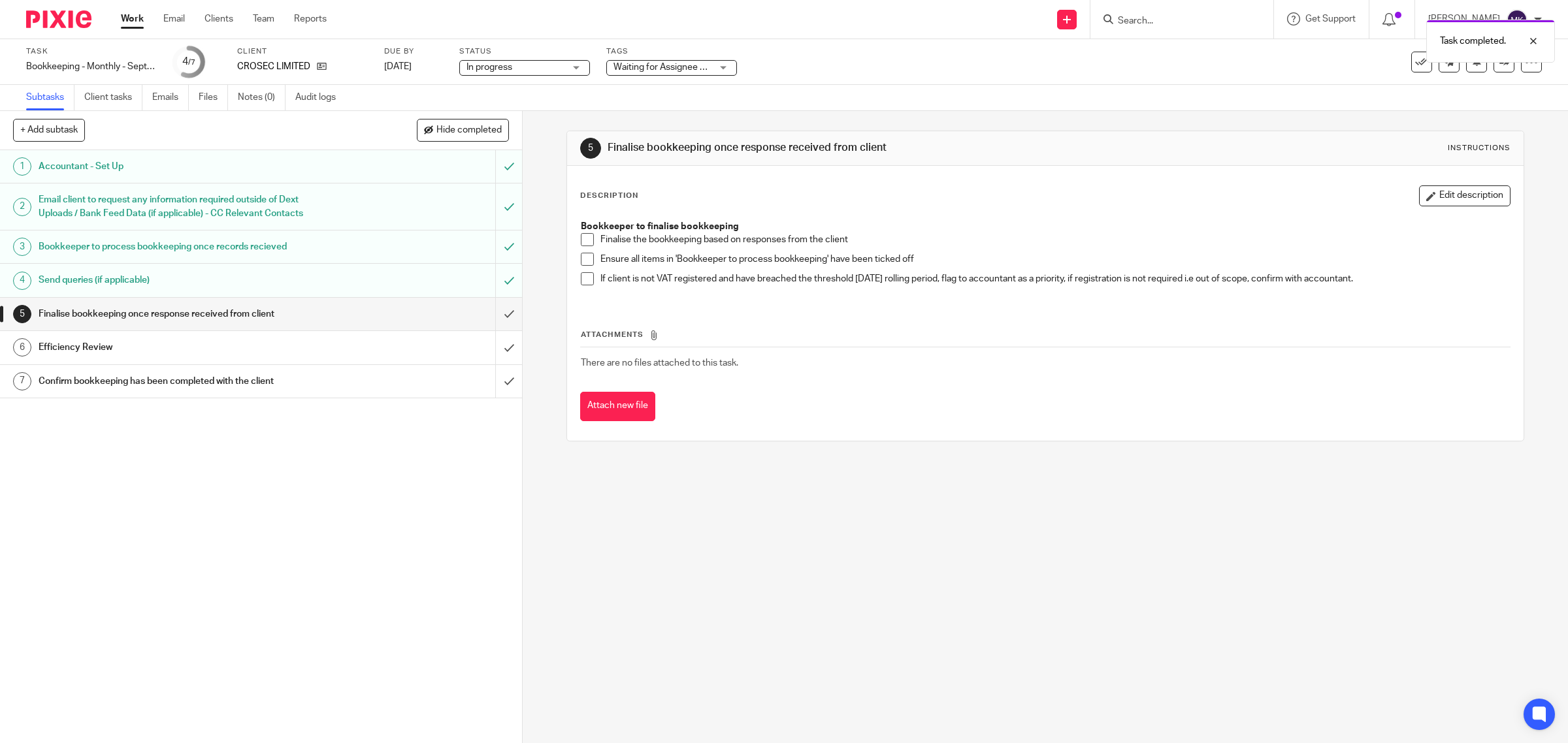
click at [581, 235] on span at bounding box center [587, 239] width 13 height 13
click at [575, 253] on div "Bookkeeper to finalise bookkeeping Finalise the bookkeeping based on responses …" at bounding box center [1045, 258] width 942 height 88
click at [581, 269] on li "Ensure all items in 'Bookkeeper to process bookkeeping' have been ticked off" at bounding box center [1045, 262] width 930 height 19
click at [583, 258] on span at bounding box center [587, 259] width 13 height 13
click at [581, 276] on span at bounding box center [587, 278] width 13 height 13
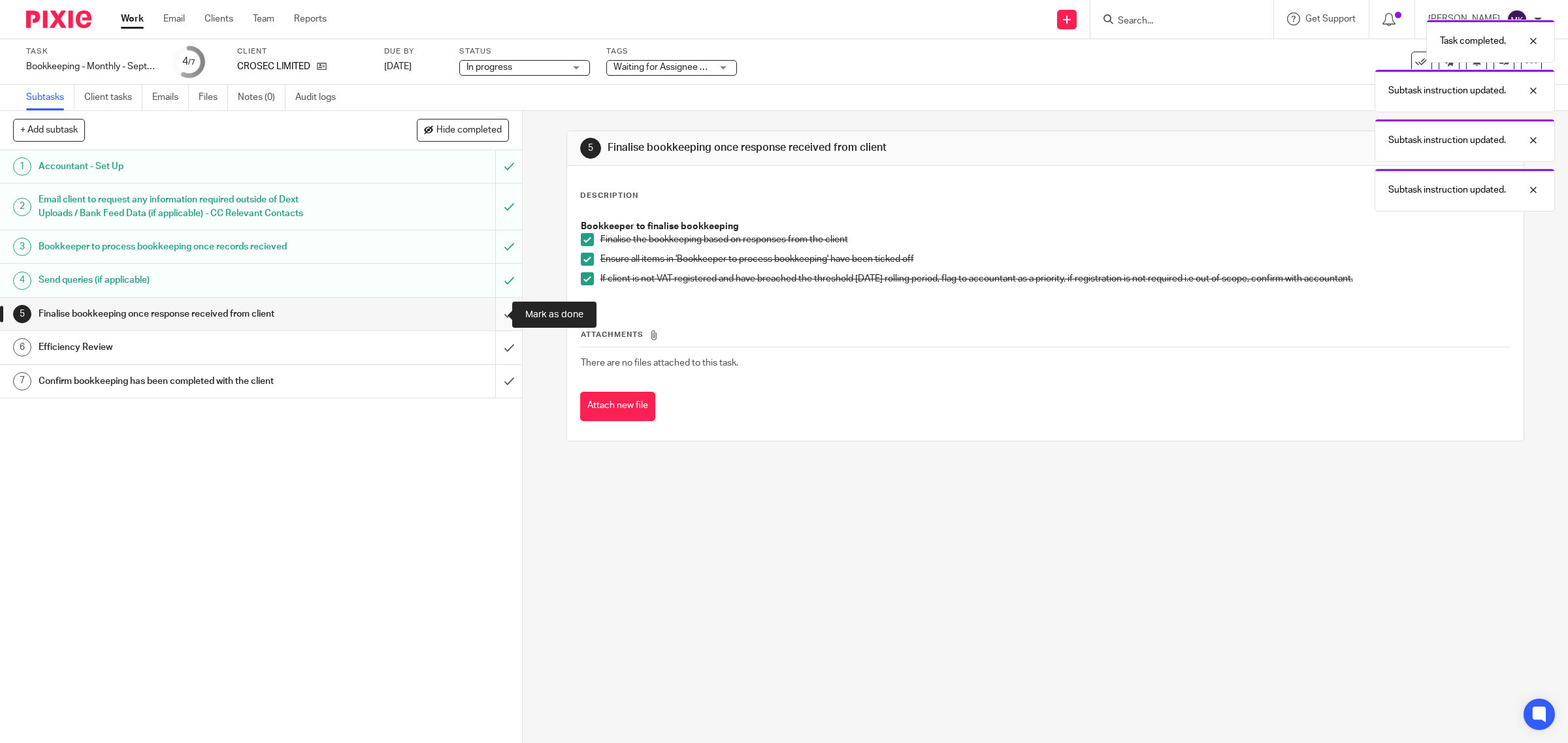
click at [498, 313] on input "submit" at bounding box center [261, 314] width 522 height 33
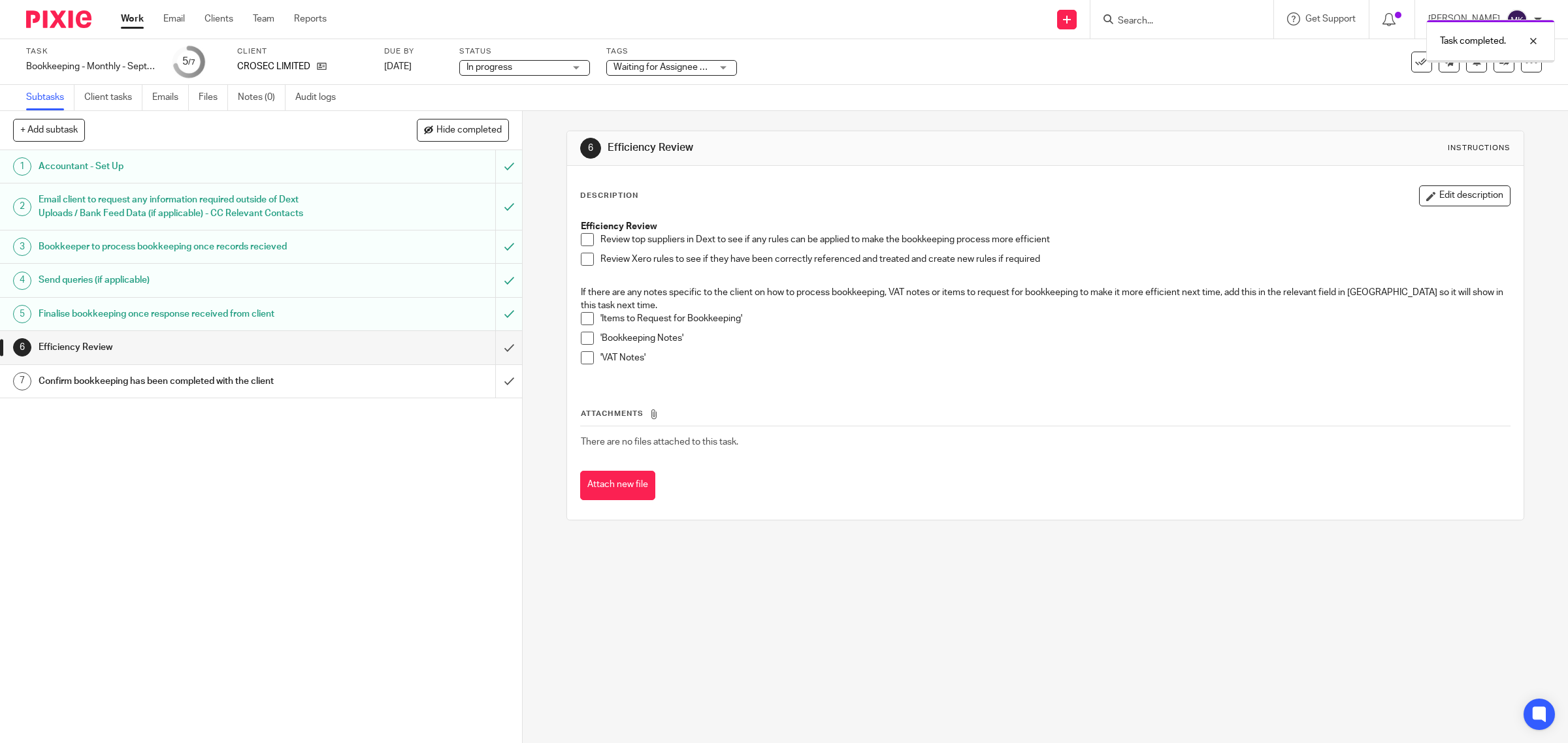
click at [581, 236] on span at bounding box center [587, 239] width 13 height 13
click at [583, 263] on span at bounding box center [587, 259] width 13 height 13
click at [574, 324] on div "Efficiency Review Review top suppliers in Dext to see if any rules can be appli…" at bounding box center [1045, 297] width 942 height 167
drag, startPoint x: 576, startPoint y: 322, endPoint x: 577, endPoint y: 342, distance: 20.0
click at [581, 324] on span at bounding box center [587, 318] width 13 height 13
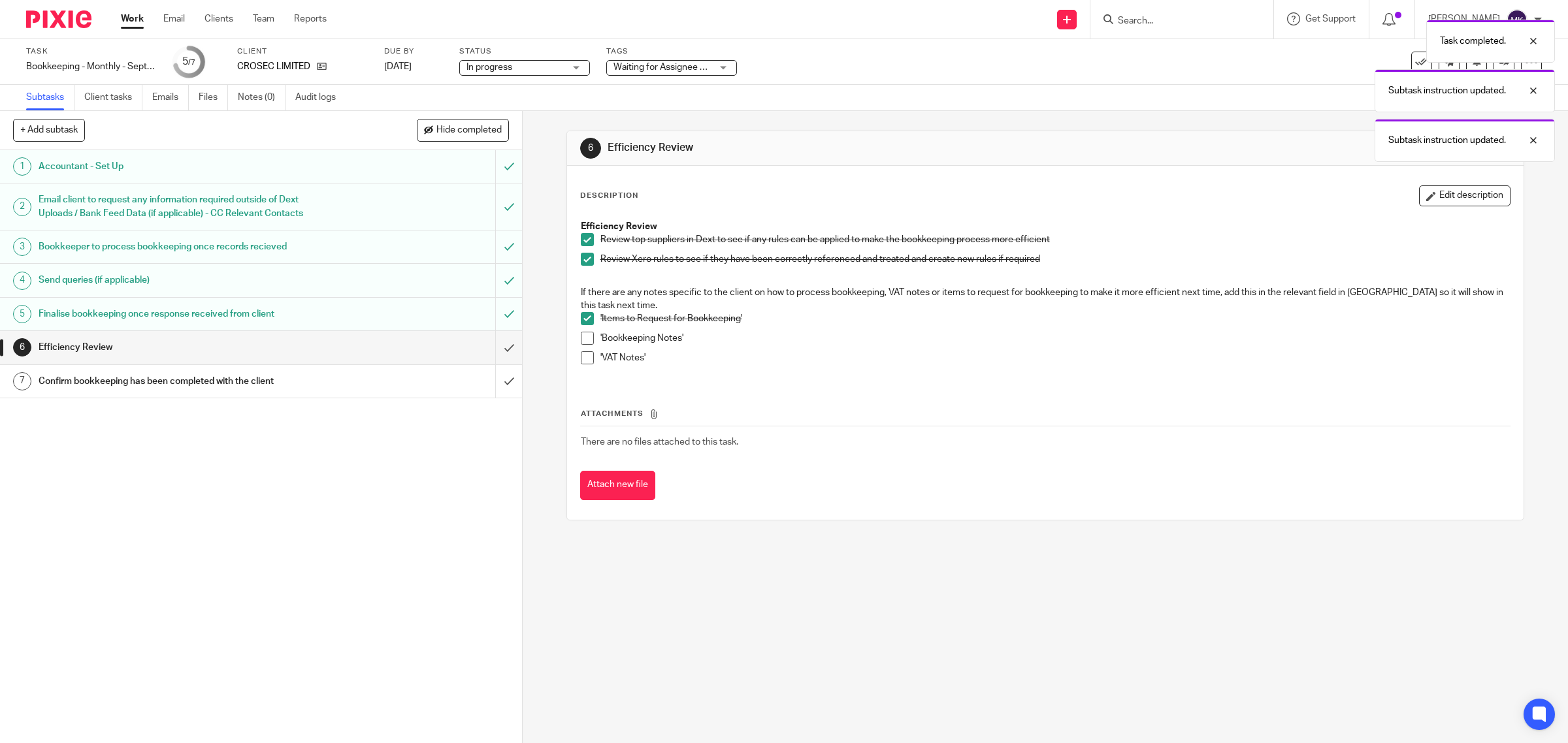
click at [581, 351] on span at bounding box center [587, 357] width 13 height 13
click at [581, 345] on span at bounding box center [587, 338] width 13 height 13
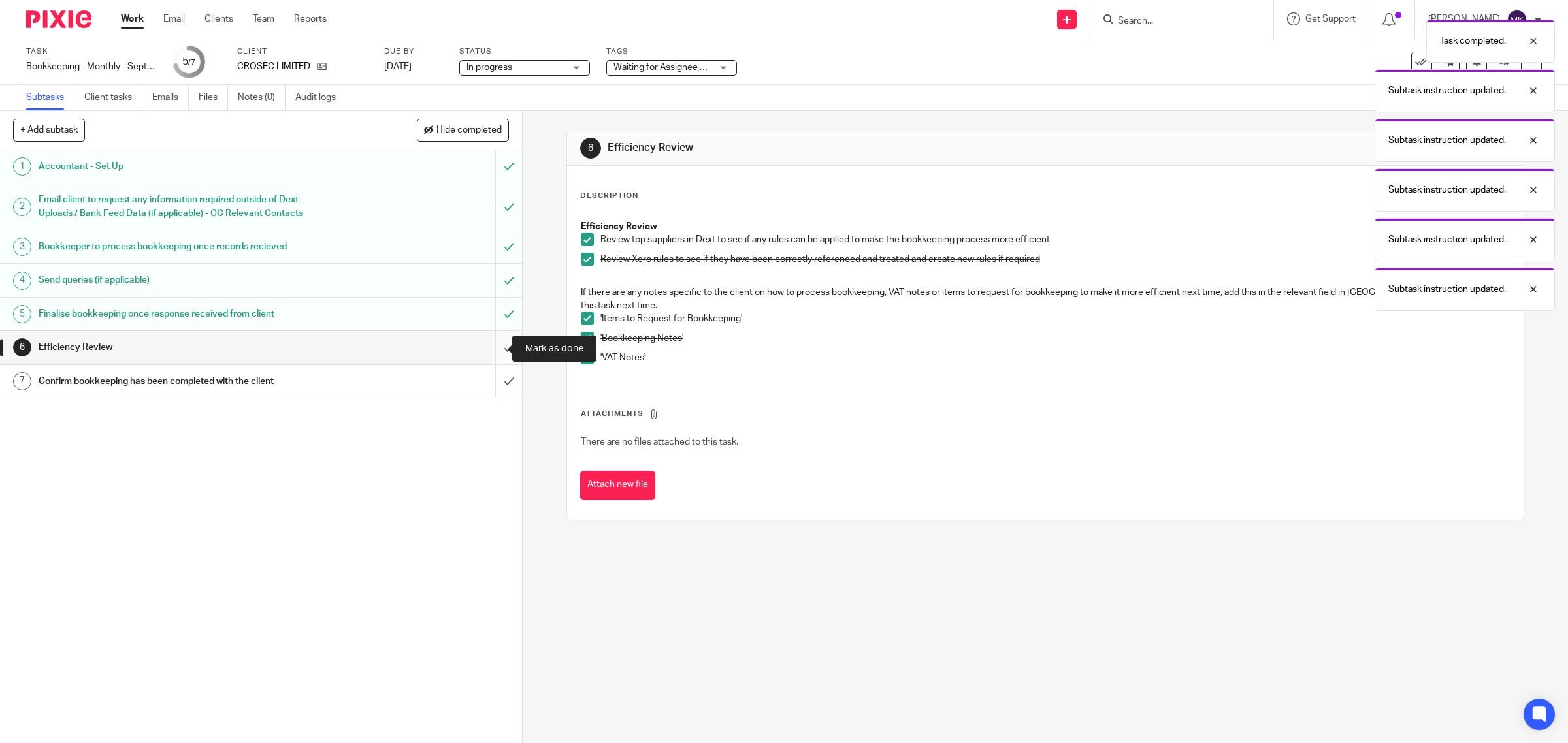
click at [487, 354] on input "submit" at bounding box center [261, 347] width 522 height 33
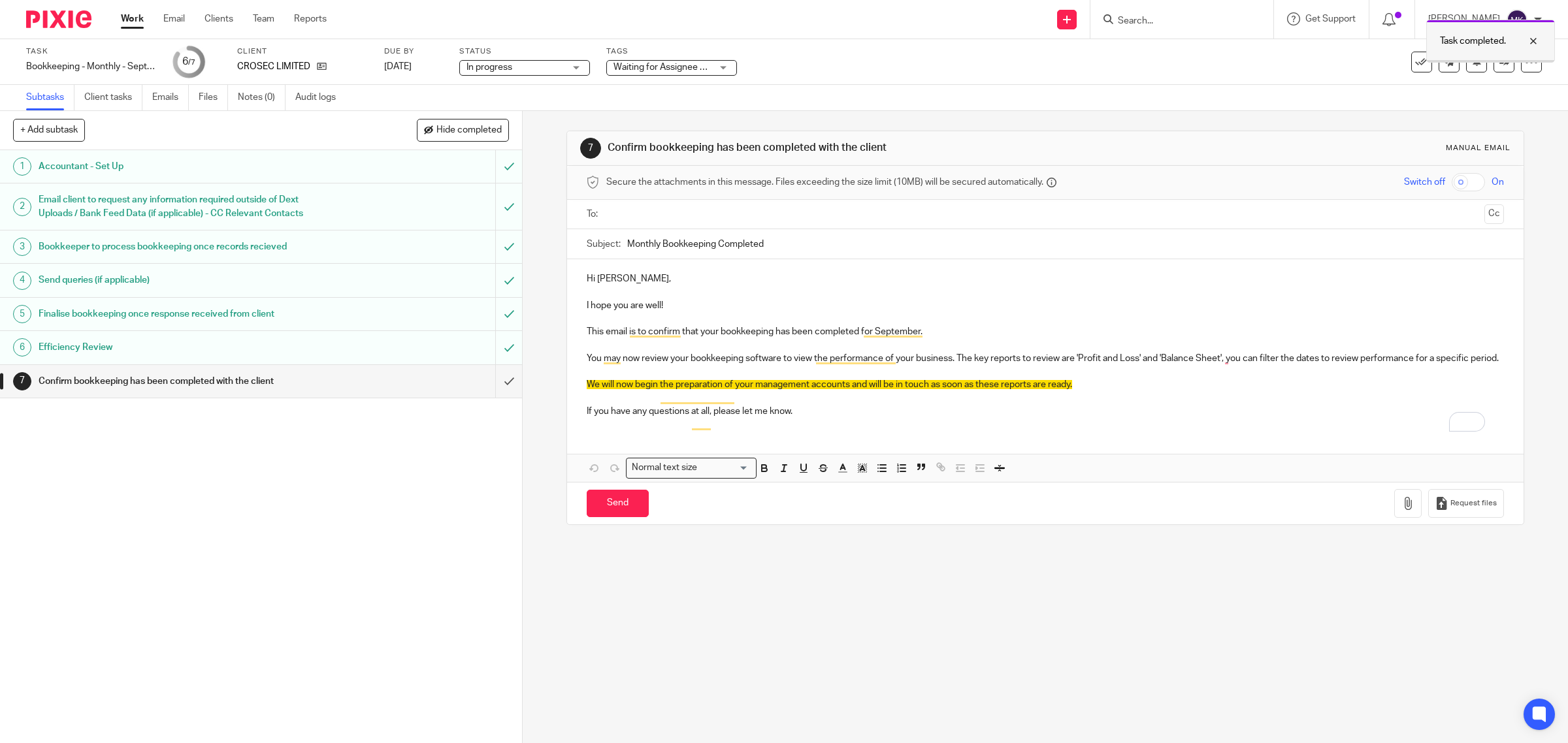
click at [1532, 40] on div at bounding box center [1523, 41] width 35 height 15
click at [1493, 69] on link at bounding box center [1503, 62] width 21 height 21
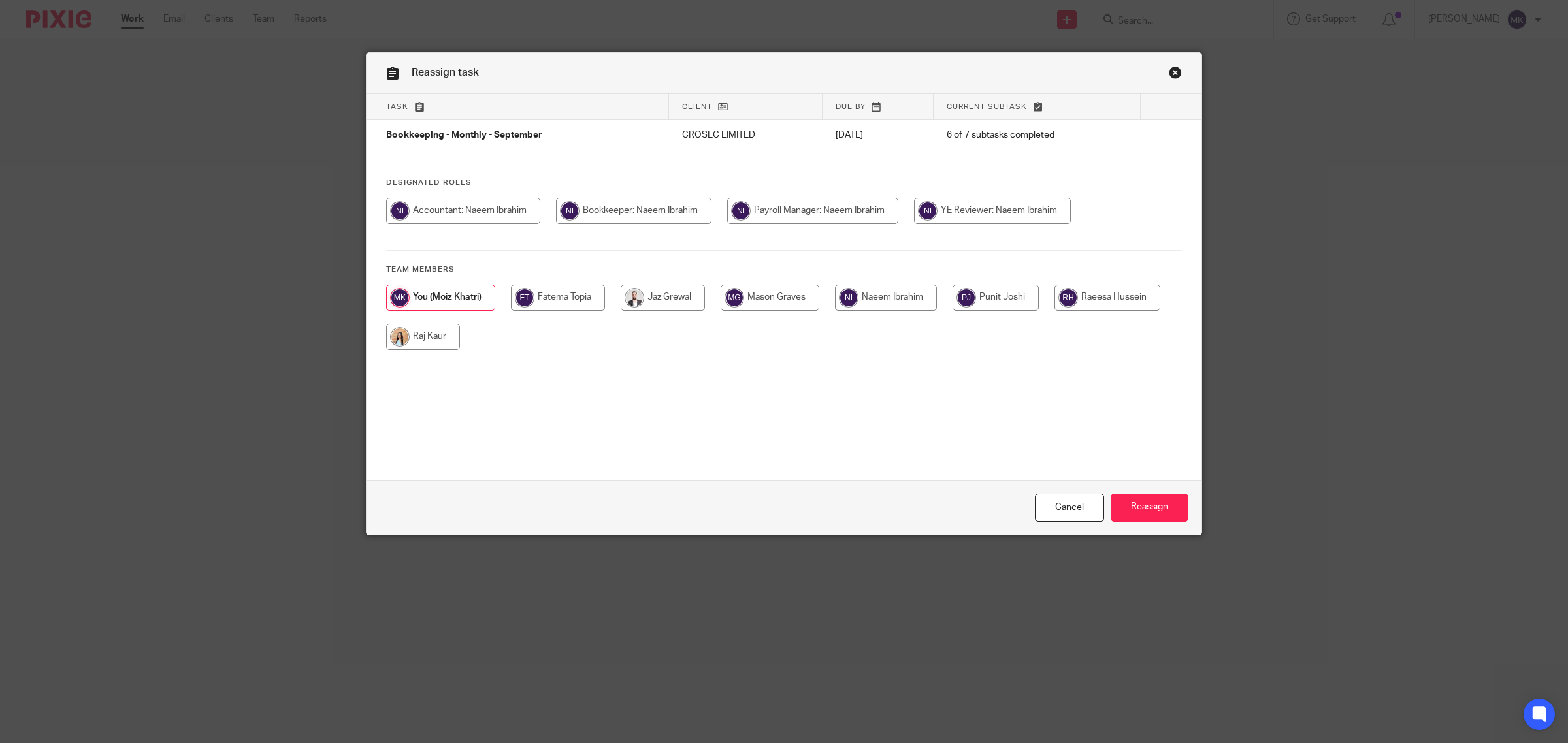
click at [959, 200] on input "radio" at bounding box center [992, 210] width 157 height 26
radio input "true"
click at [1164, 509] on input "Reassign" at bounding box center [1150, 508] width 78 height 28
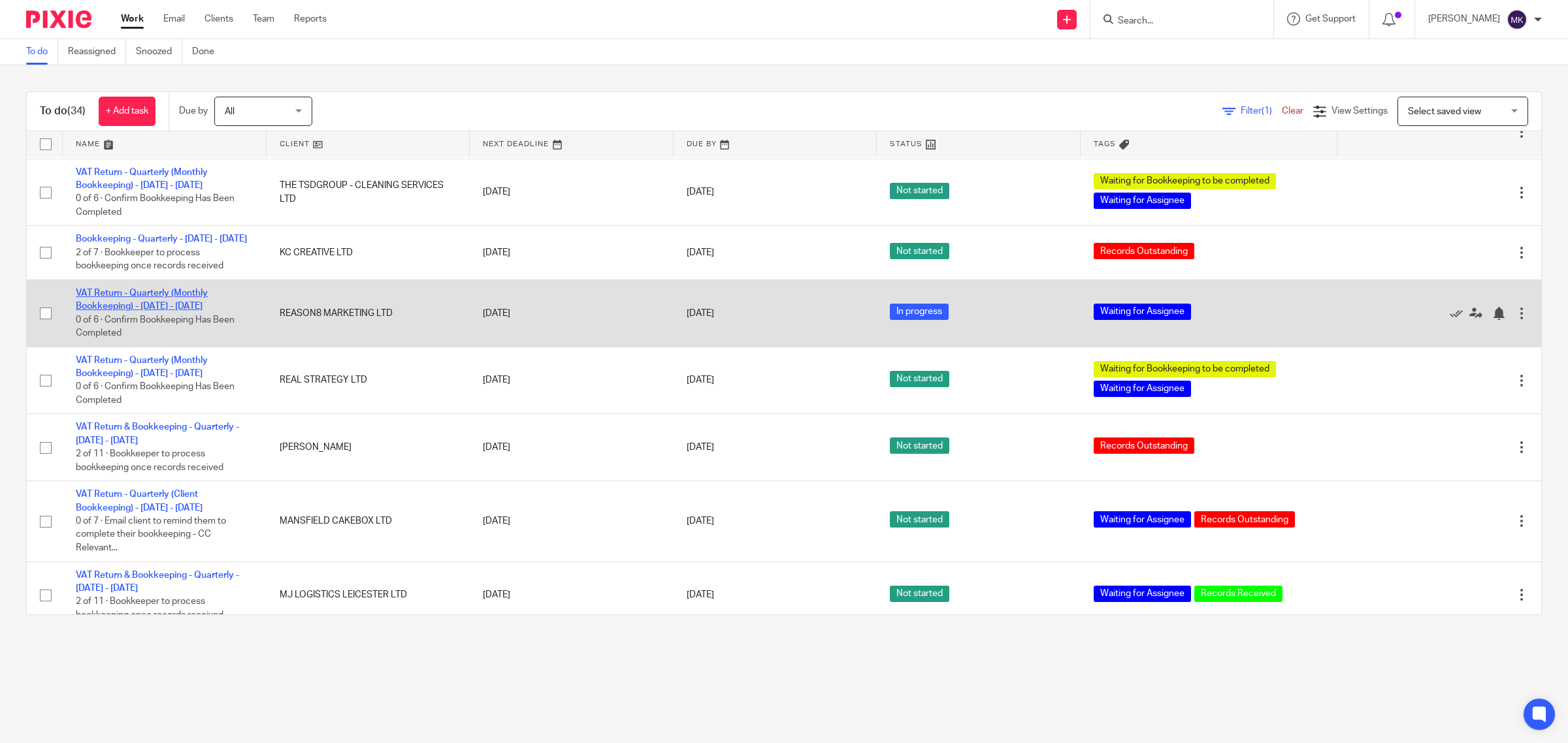
scroll to position [652, 0]
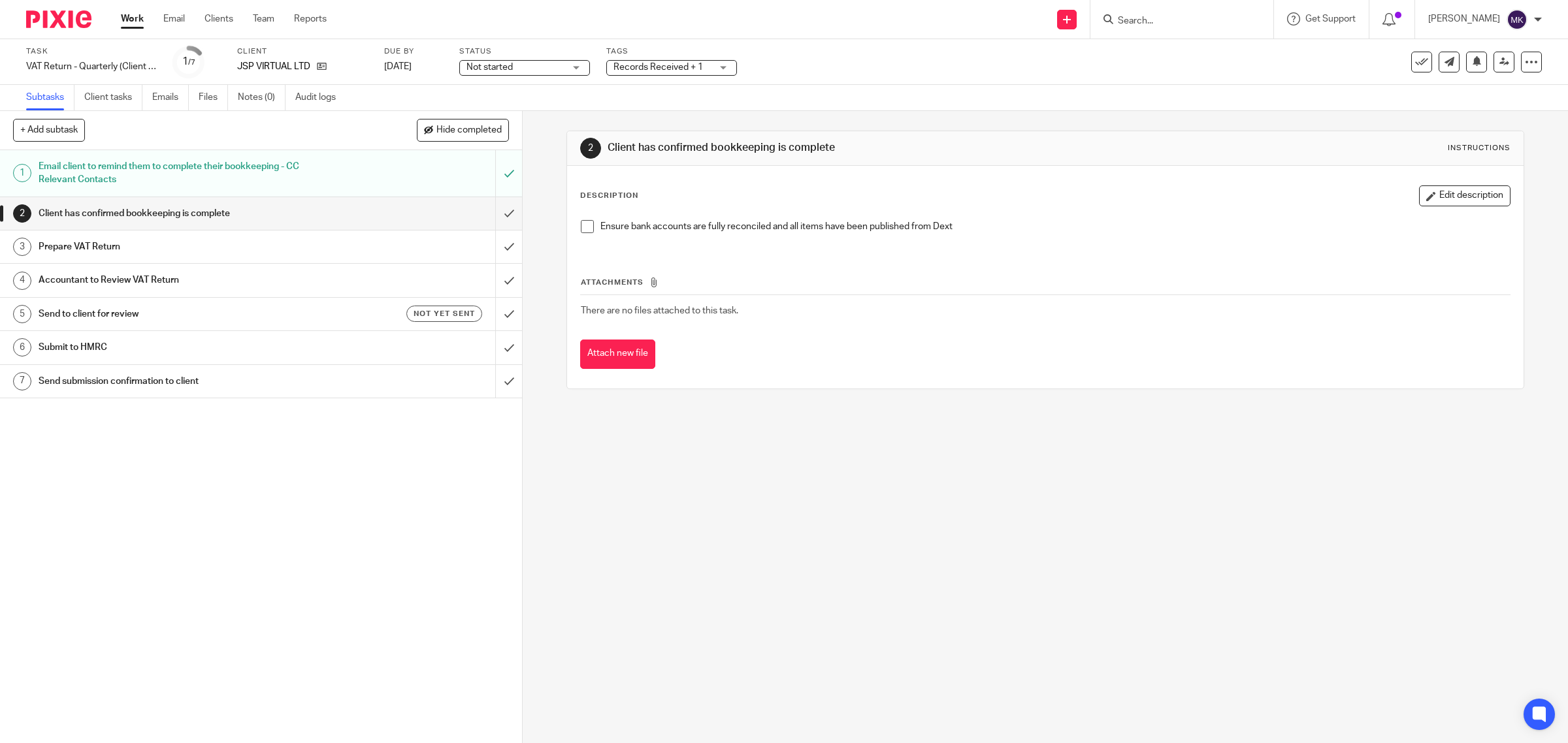
click at [655, 72] on span "Records Received + 1" at bounding box center [663, 67] width 98 height 13
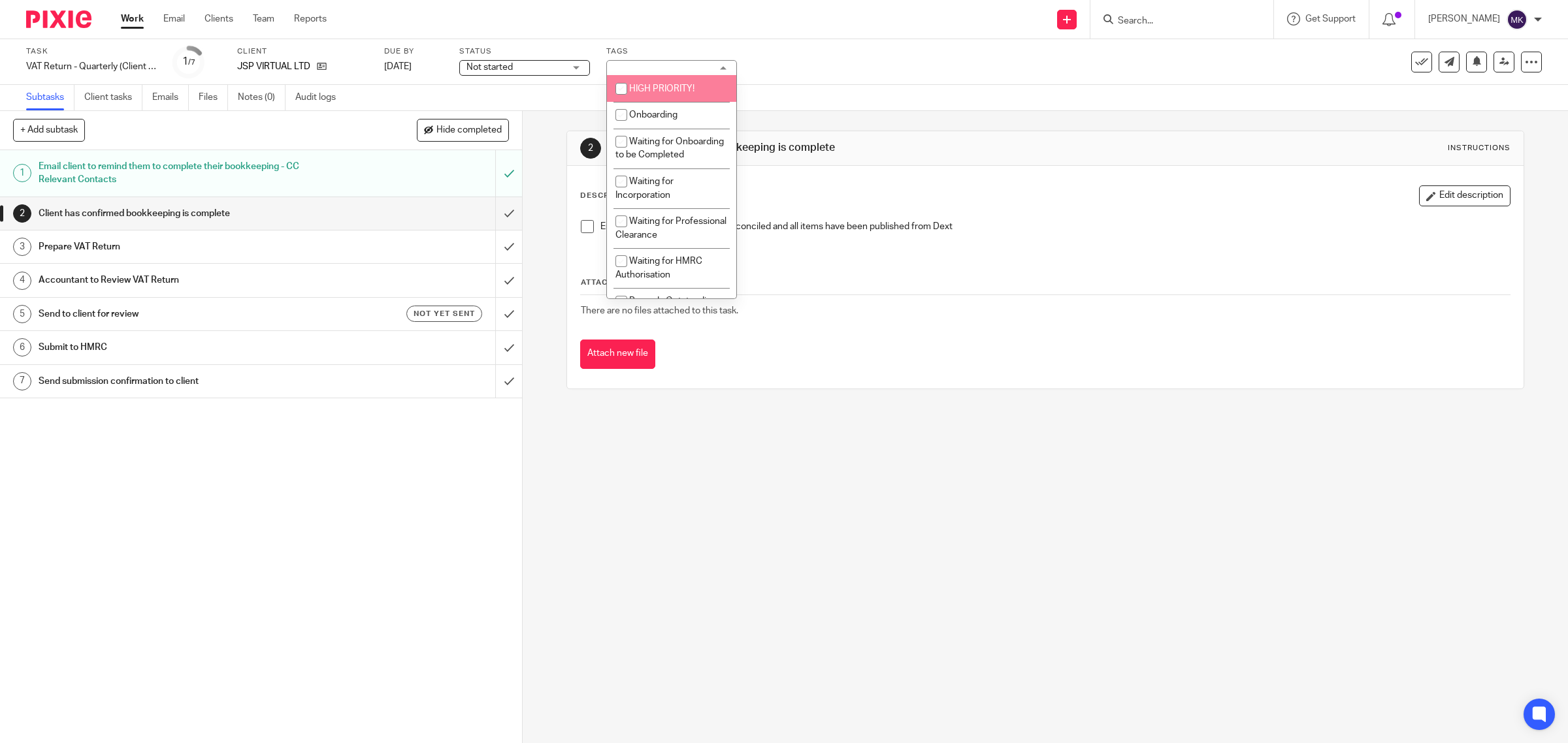
click at [663, 95] on li "HIGH PRIORITY!" at bounding box center [671, 89] width 129 height 27
checkbox input "true"
click at [177, 97] on link "Emails" at bounding box center [170, 97] width 36 height 26
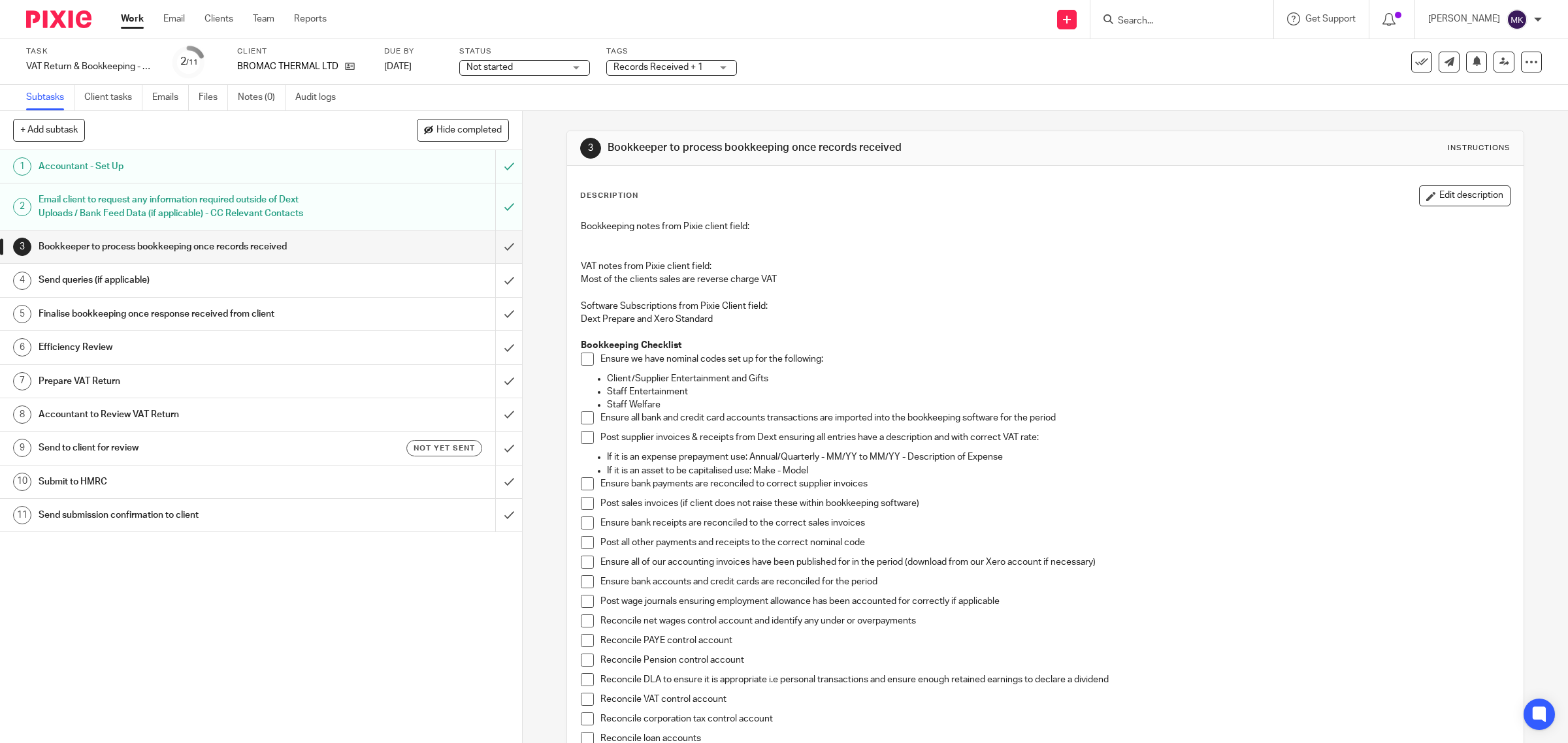
click at [661, 74] on div "Records Received + 1" at bounding box center [671, 67] width 130 height 15
click at [657, 96] on li "HIGH PRIORITY!" at bounding box center [671, 89] width 129 height 27
checkbox input "true"
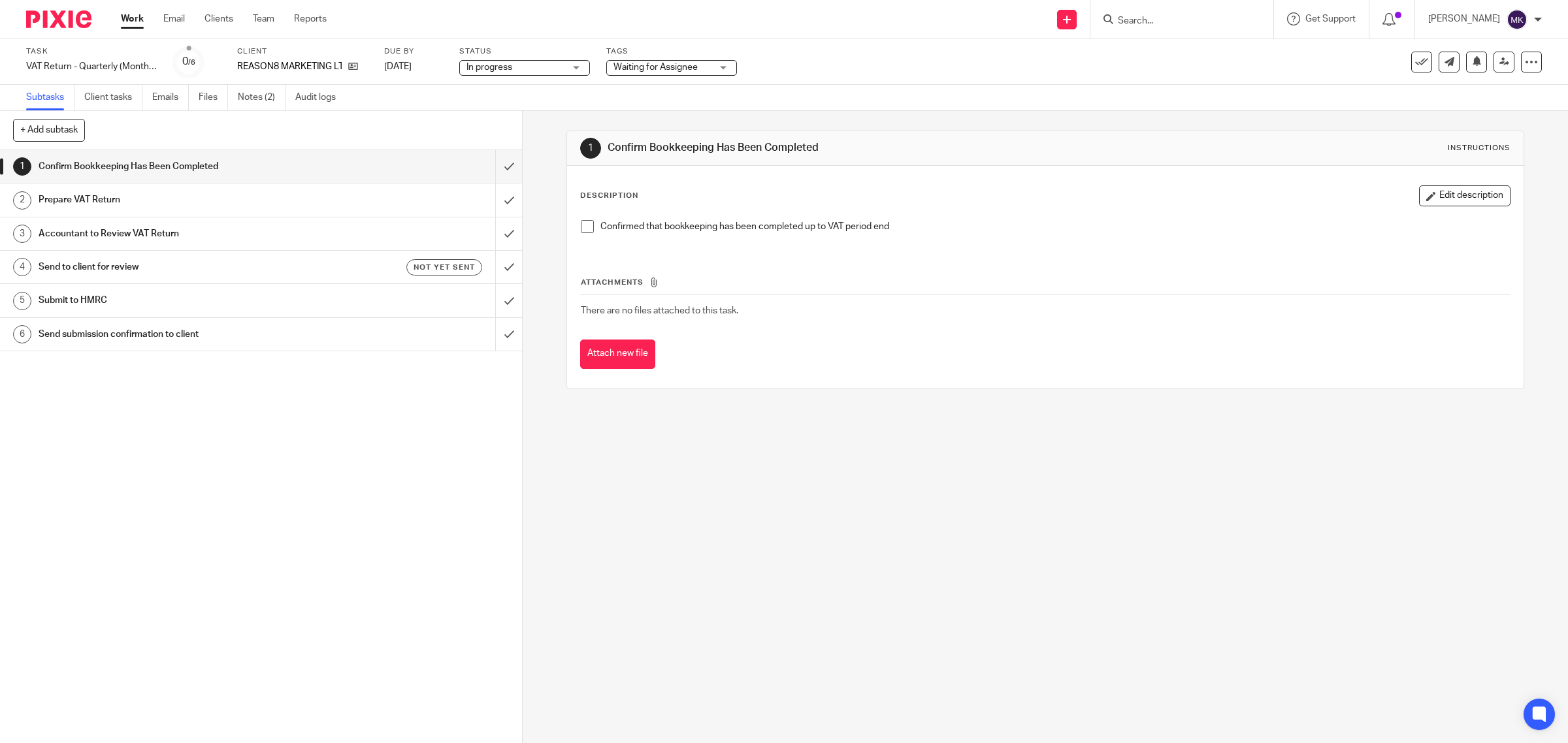
click at [669, 73] on span "Waiting for Assignee" at bounding box center [663, 67] width 98 height 13
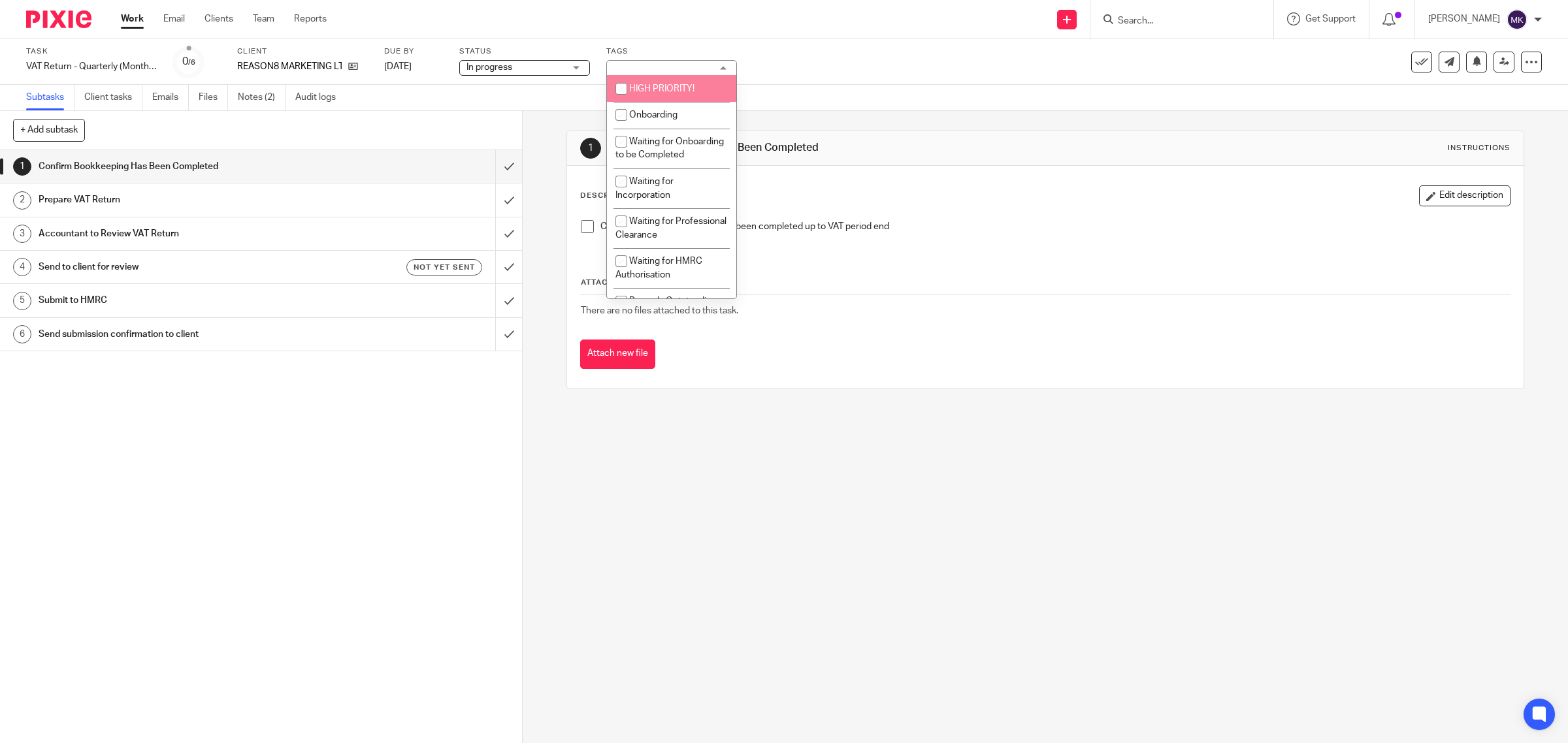
click at [664, 100] on li "HIGH PRIORITY!" at bounding box center [671, 89] width 129 height 27
checkbox input "true"
click at [851, 67] on div "Task VAT Return - Quarterly (Monthly Bookkeeping) - July - September, 2025 Save…" at bounding box center [657, 62] width 1263 height 32
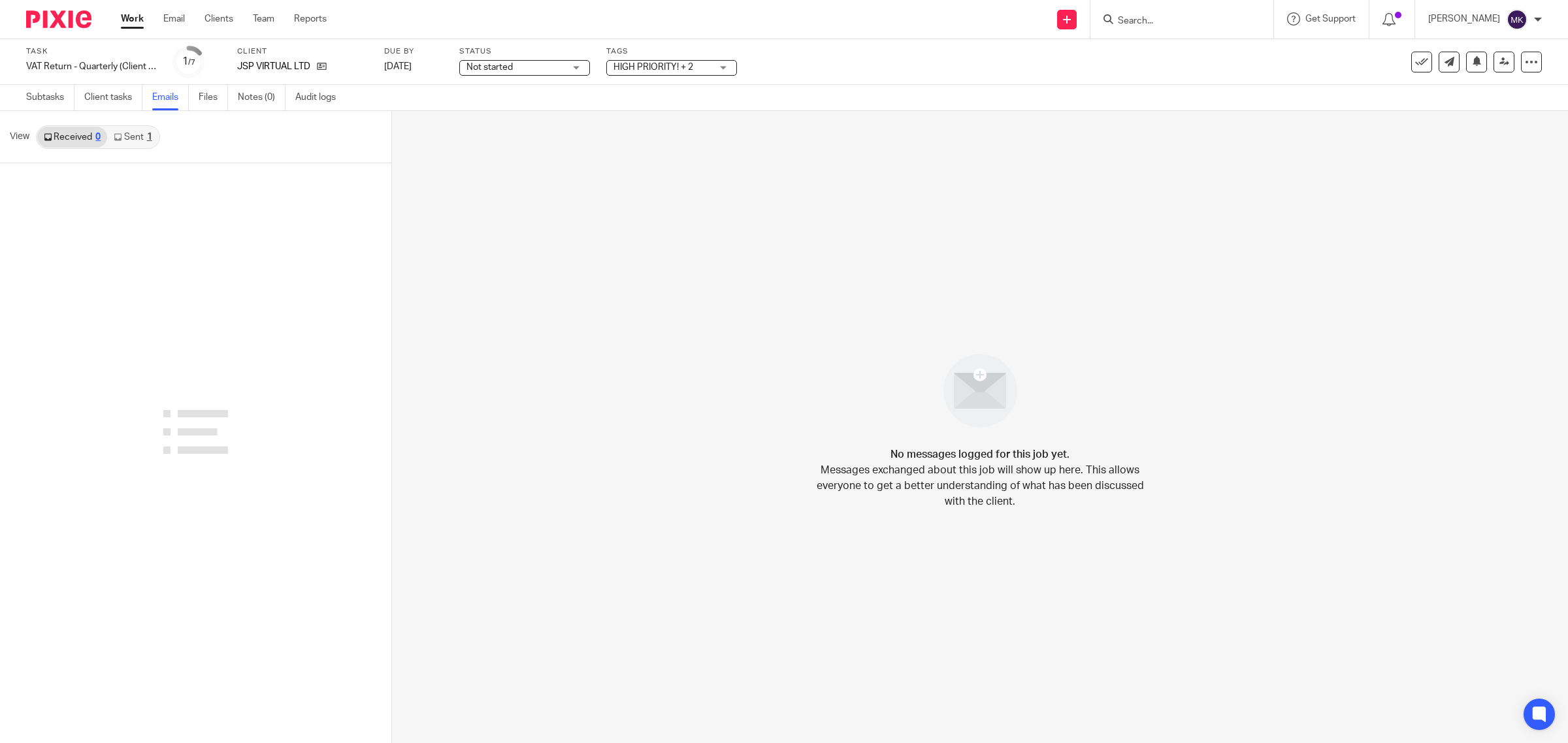
drag, startPoint x: 0, startPoint y: 0, endPoint x: 134, endPoint y: 134, distance: 189.5
click at [134, 134] on link "Sent 1" at bounding box center [133, 136] width 51 height 21
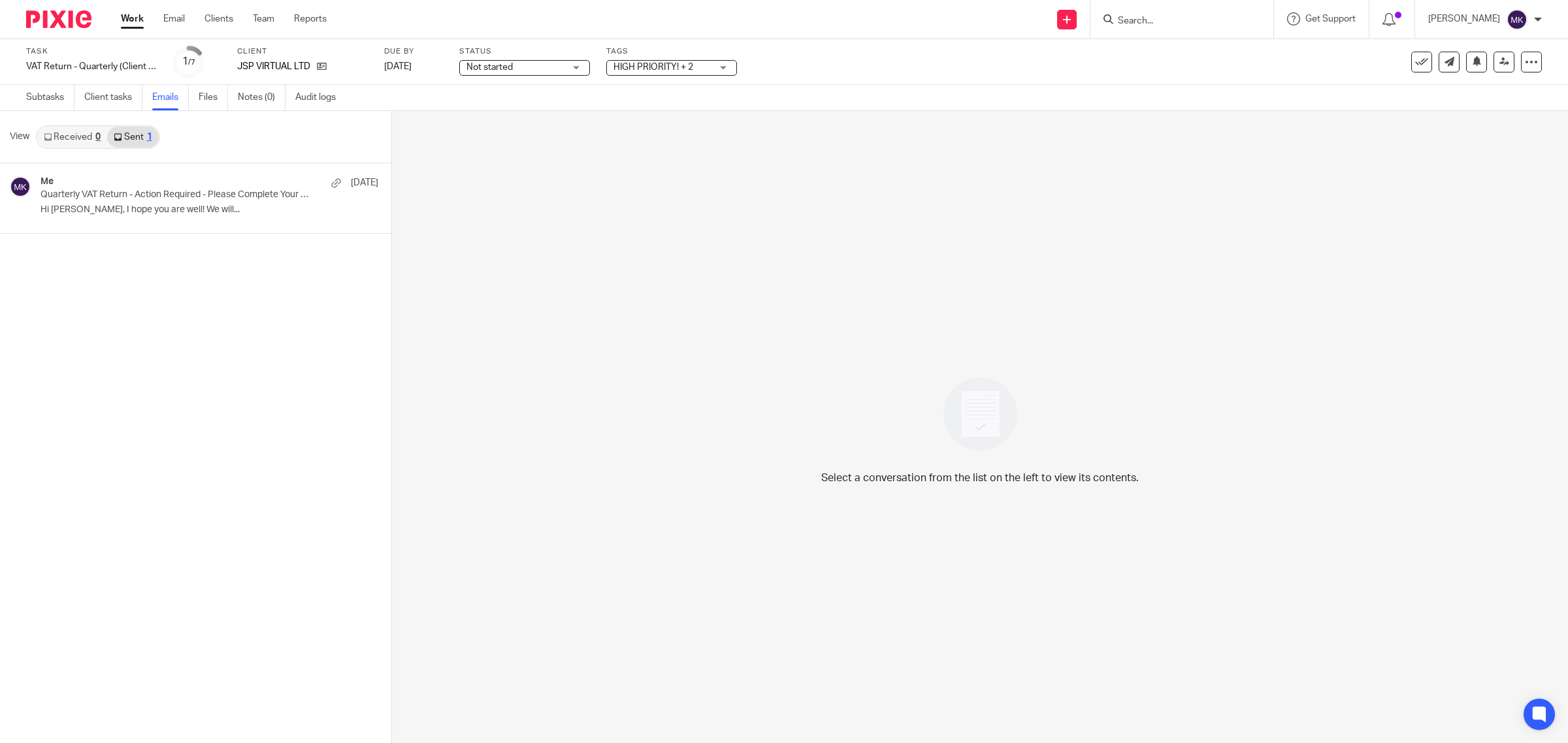
click at [79, 127] on link "Received 0" at bounding box center [72, 136] width 70 height 21
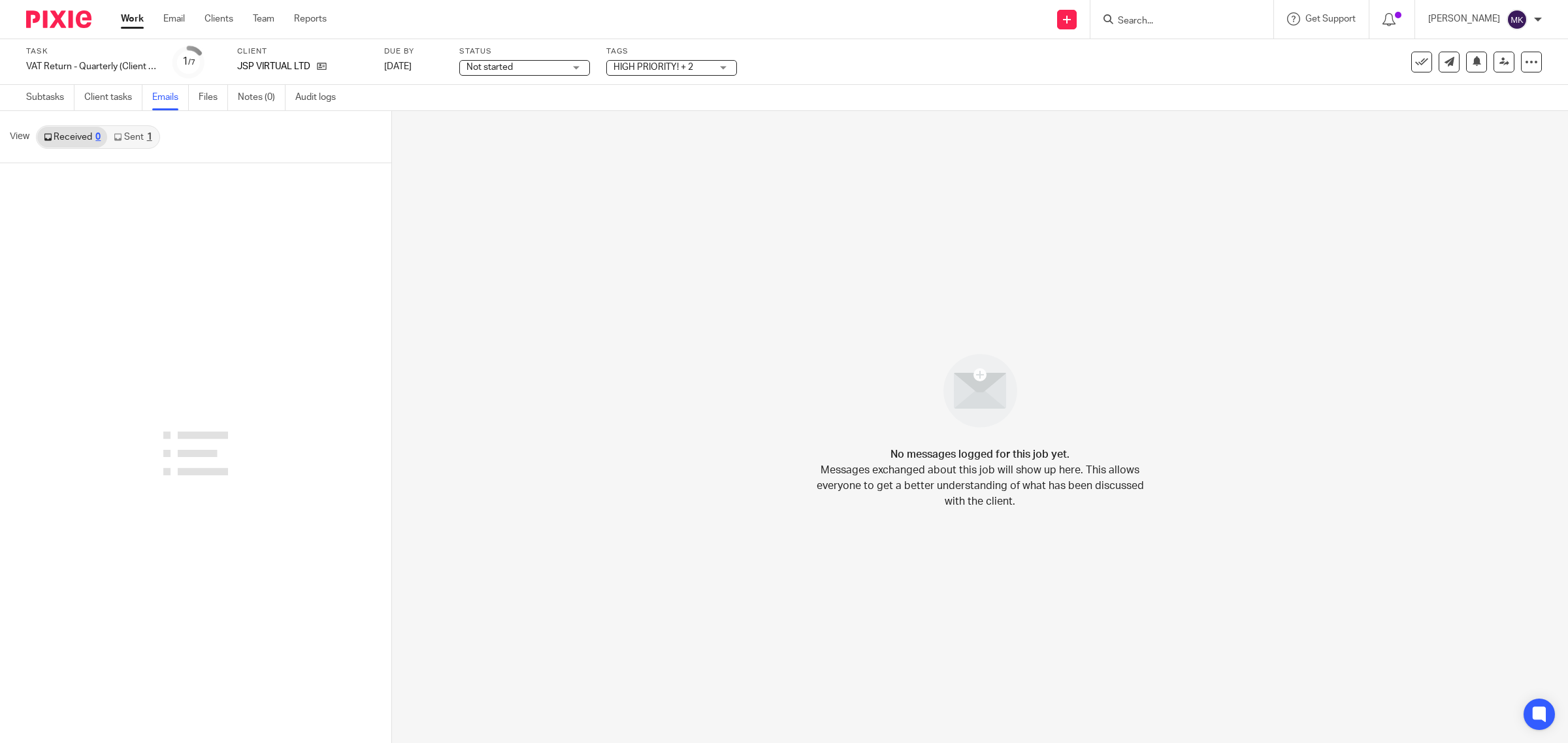
click at [146, 131] on link "Sent 1" at bounding box center [133, 136] width 51 height 21
